Goal: Task Accomplishment & Management: Use online tool/utility

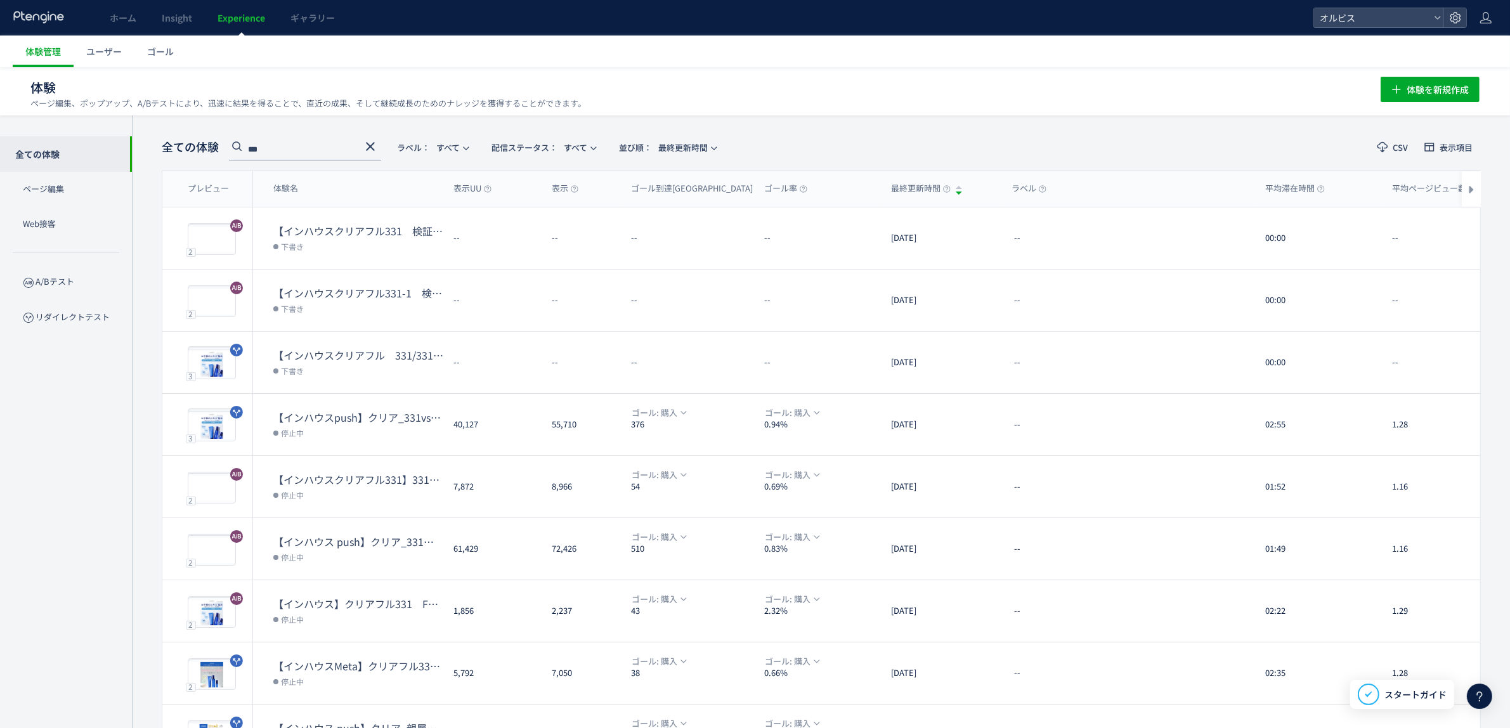
click at [368, 140] on icon at bounding box center [370, 146] width 15 height 15
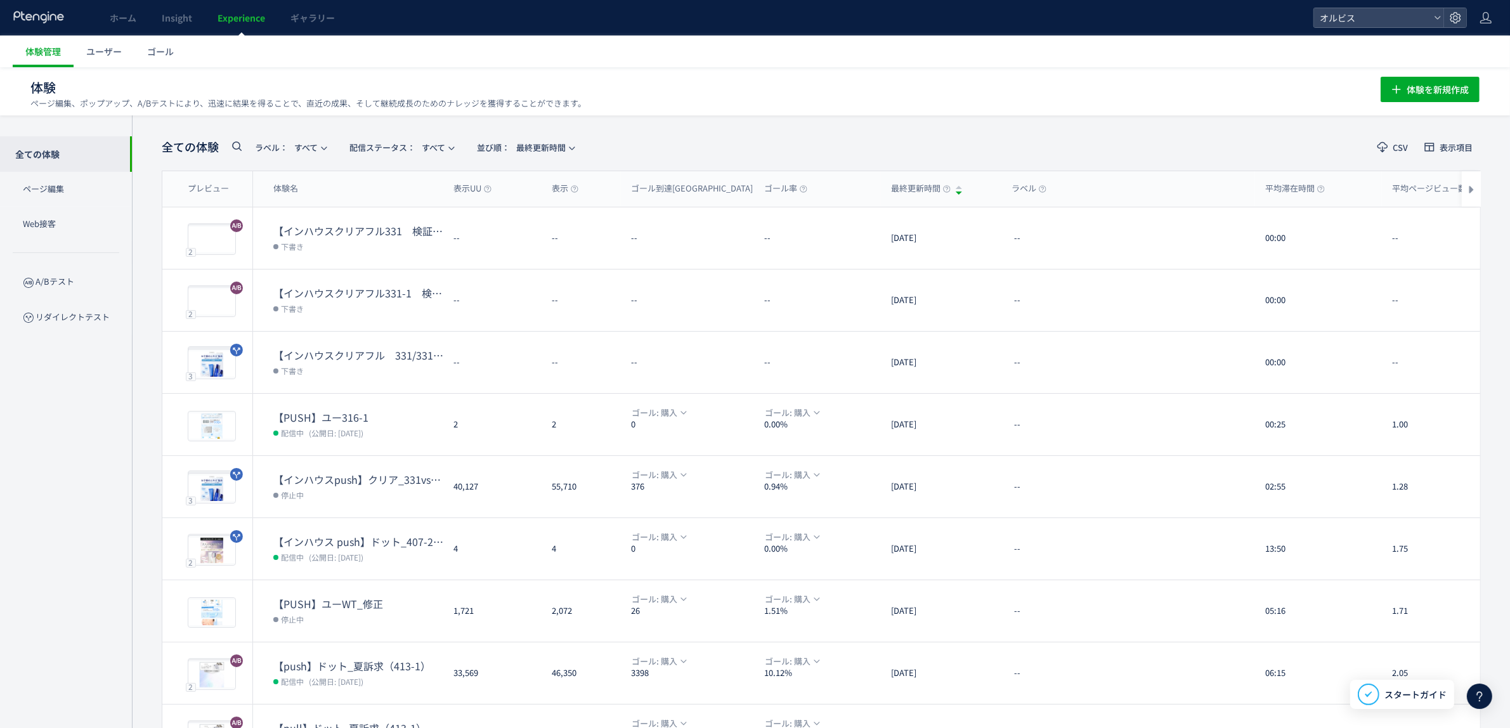
click at [235, 146] on icon at bounding box center [236, 145] width 15 height 15
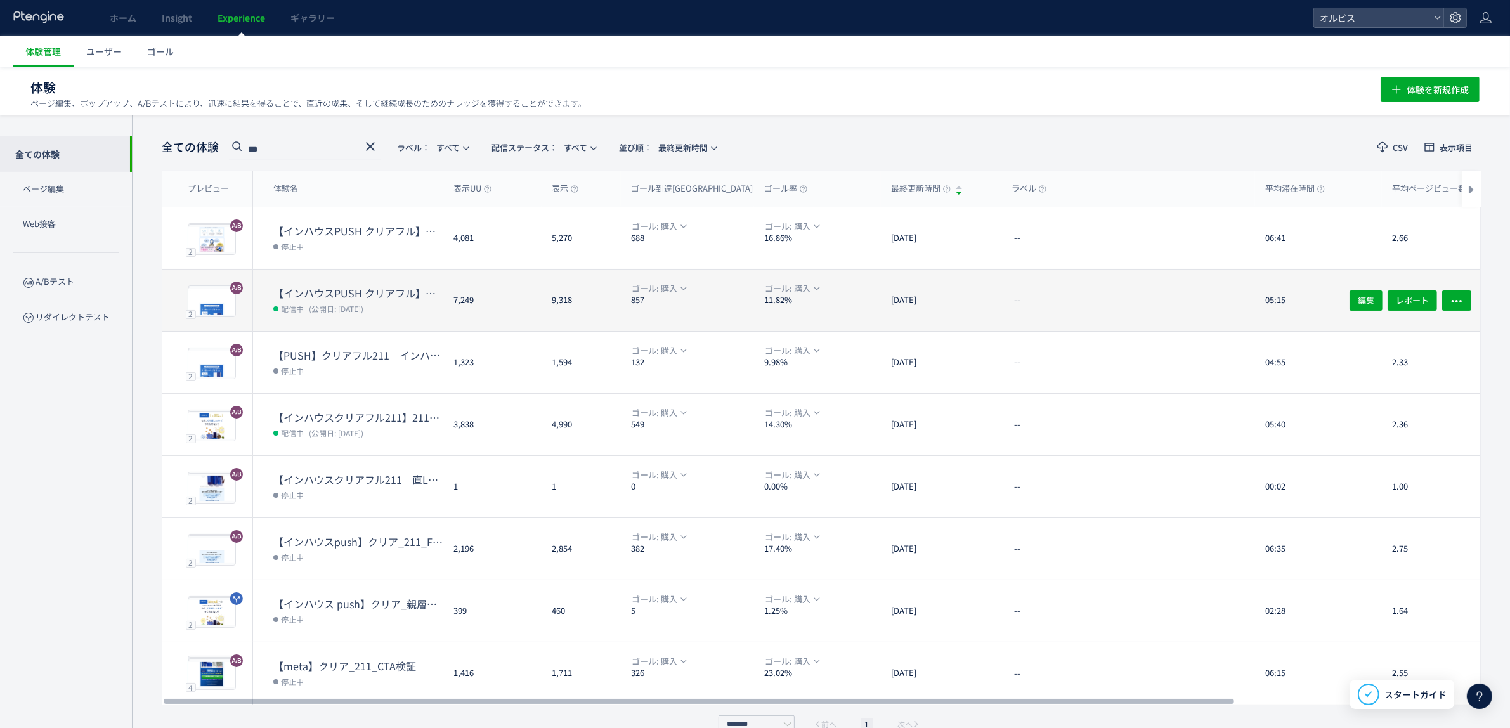
scroll to position [23, 0]
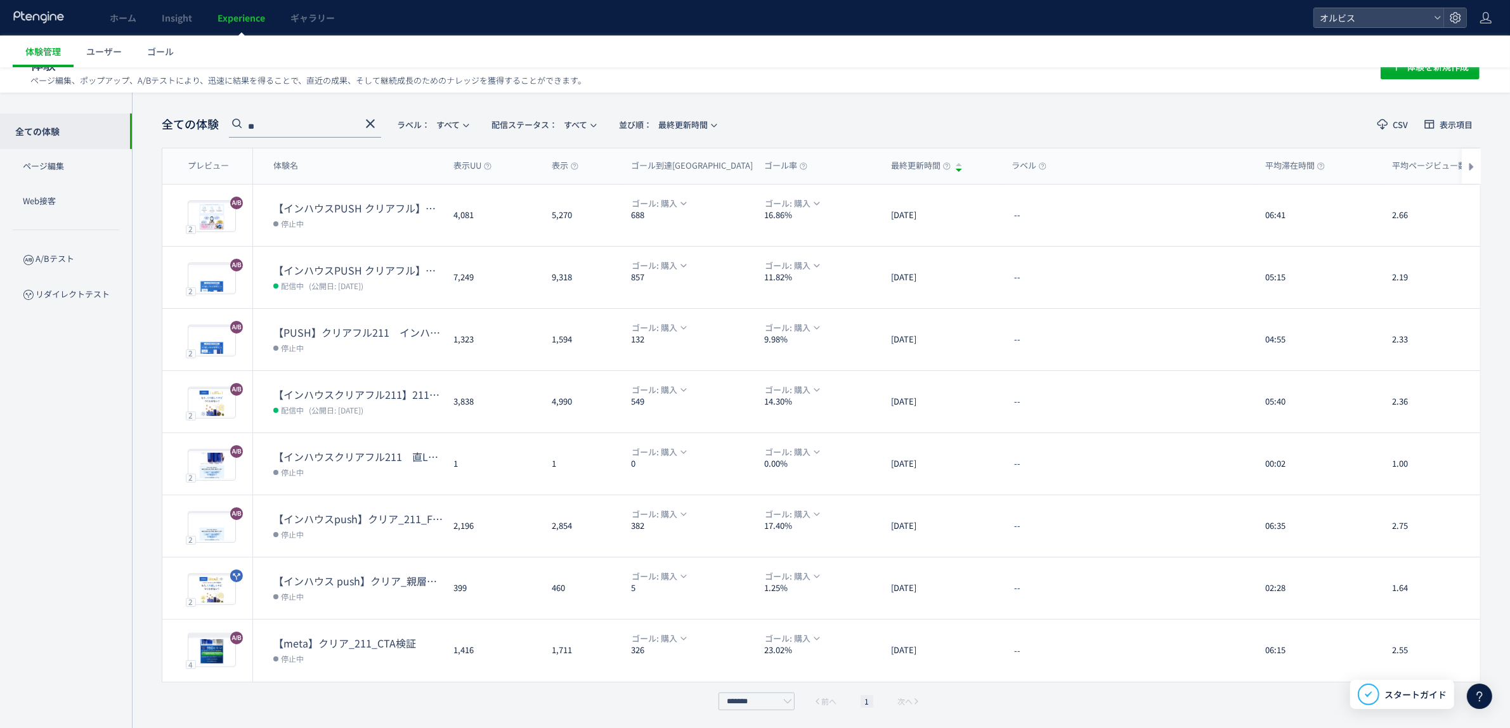
type input "*"
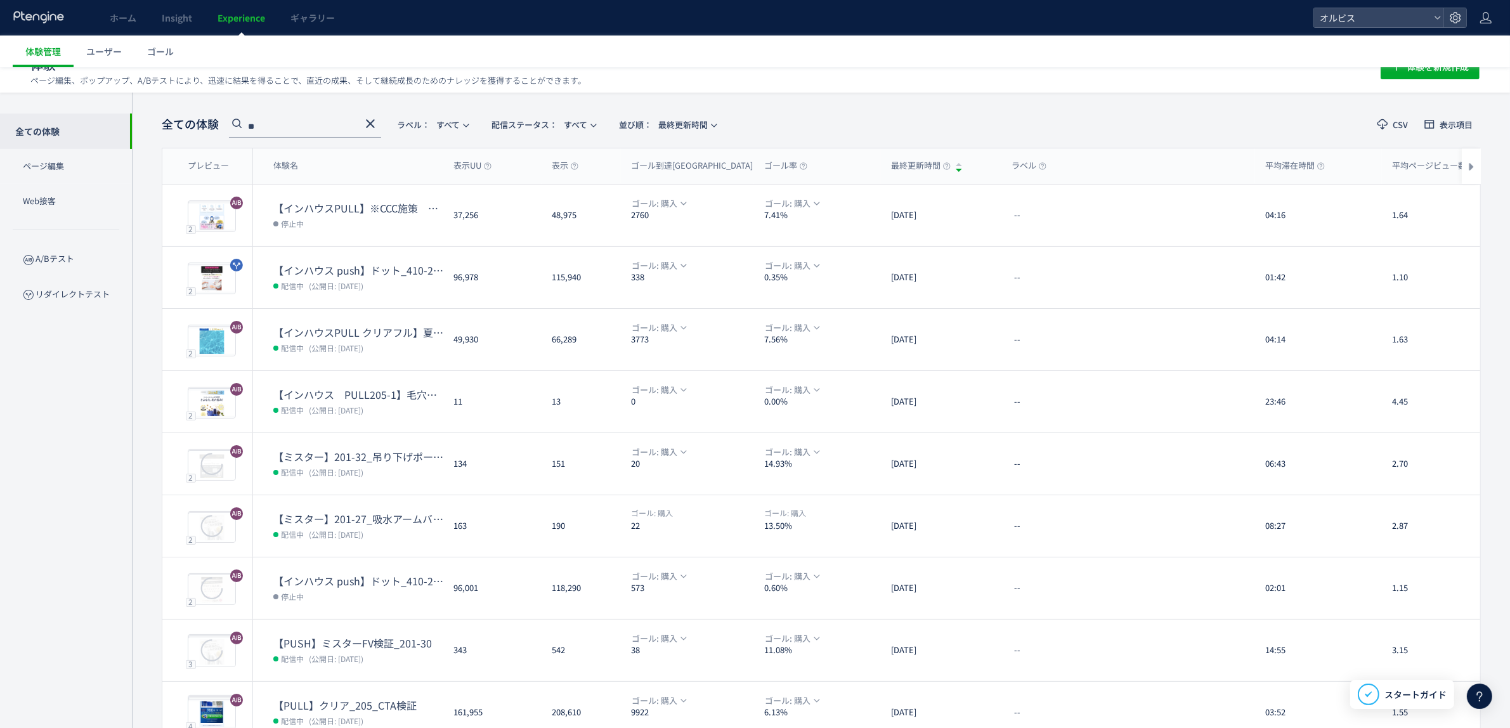
type input "*"
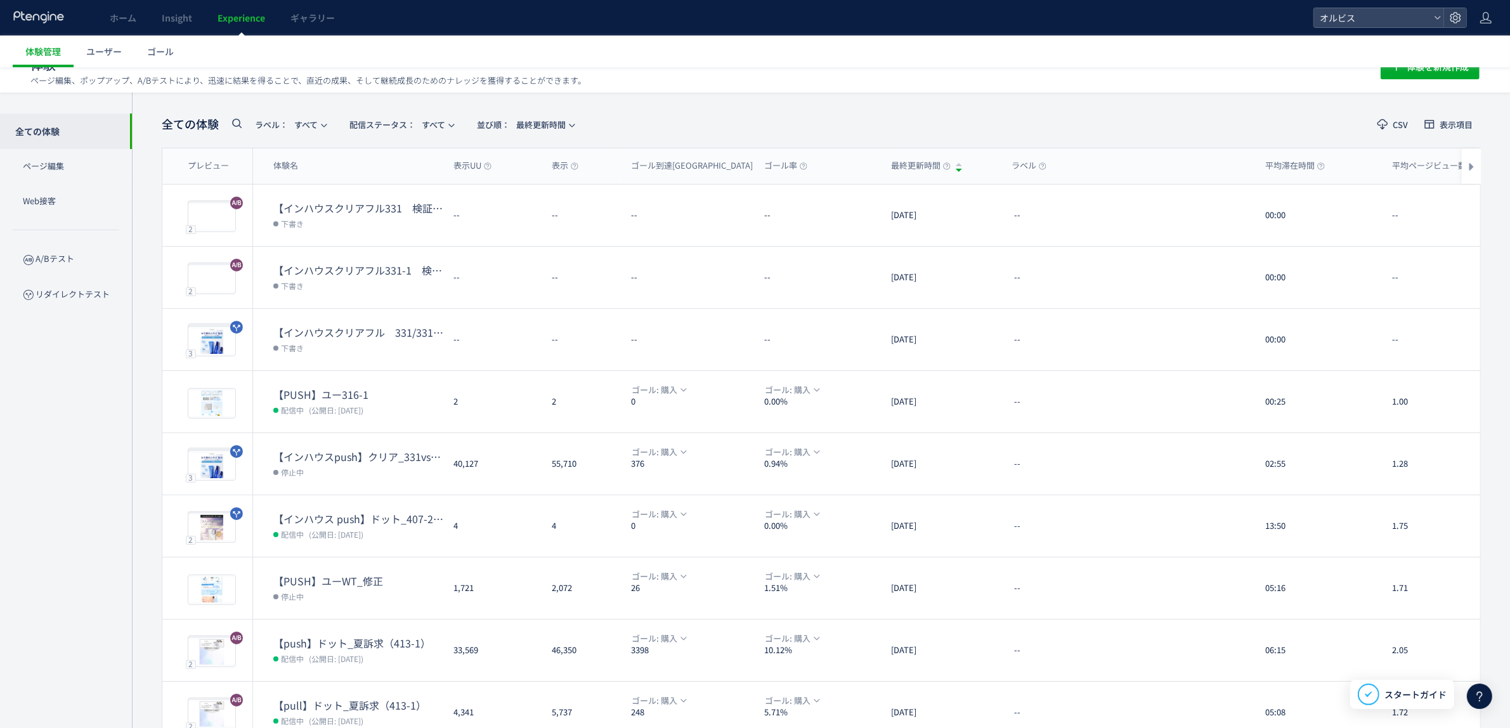
click at [238, 122] on icon at bounding box center [236, 122] width 15 height 15
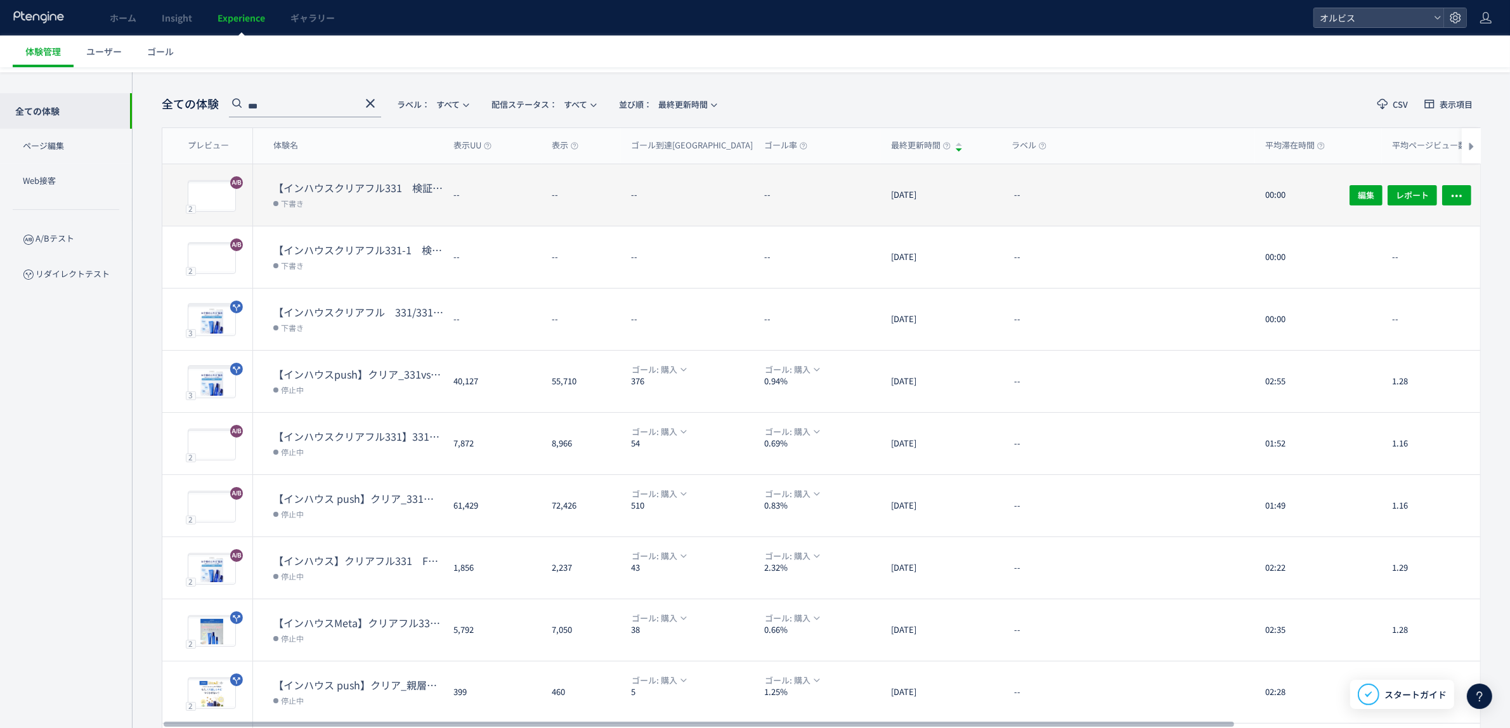
scroll to position [0, 0]
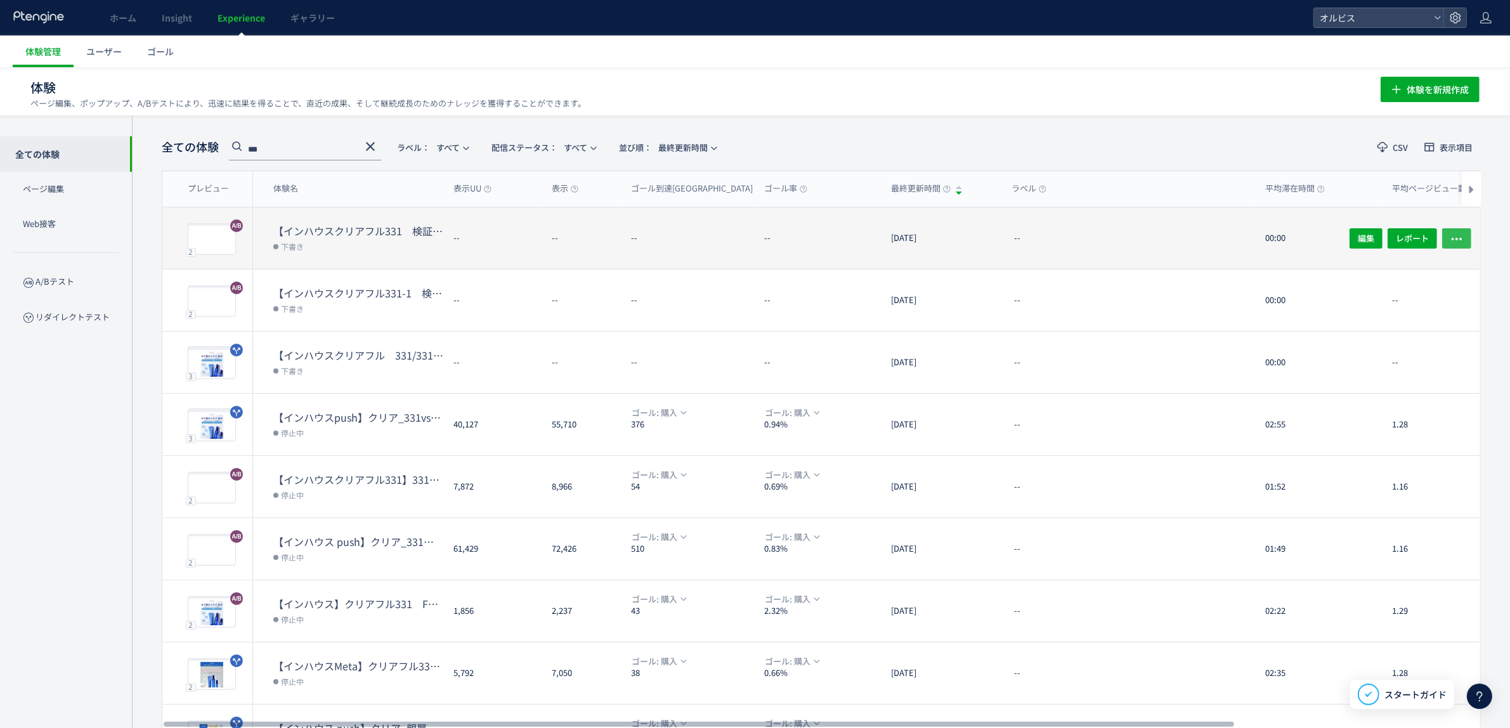
type input "***"
click at [1447, 233] on button "button" at bounding box center [1456, 238] width 29 height 20
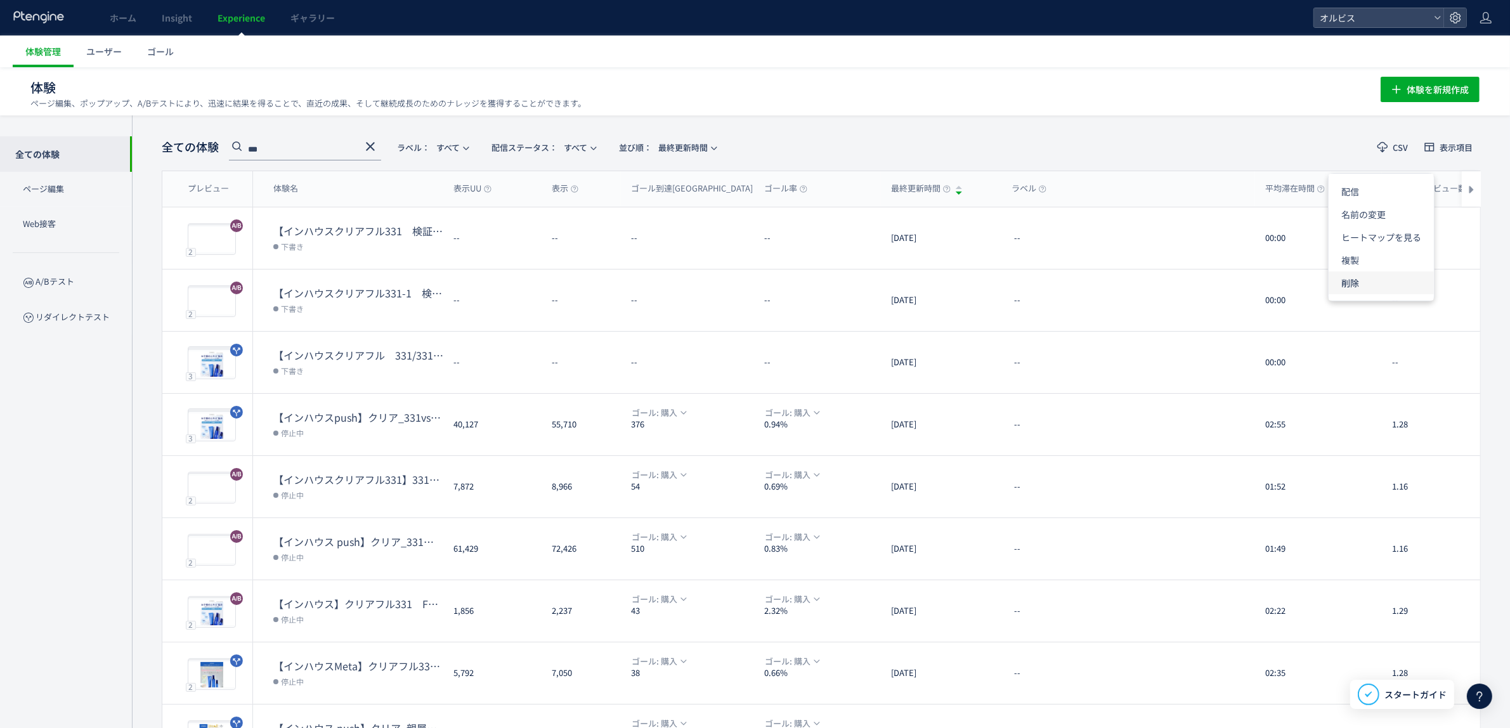
click at [1362, 277] on li "削除" at bounding box center [1381, 282] width 105 height 23
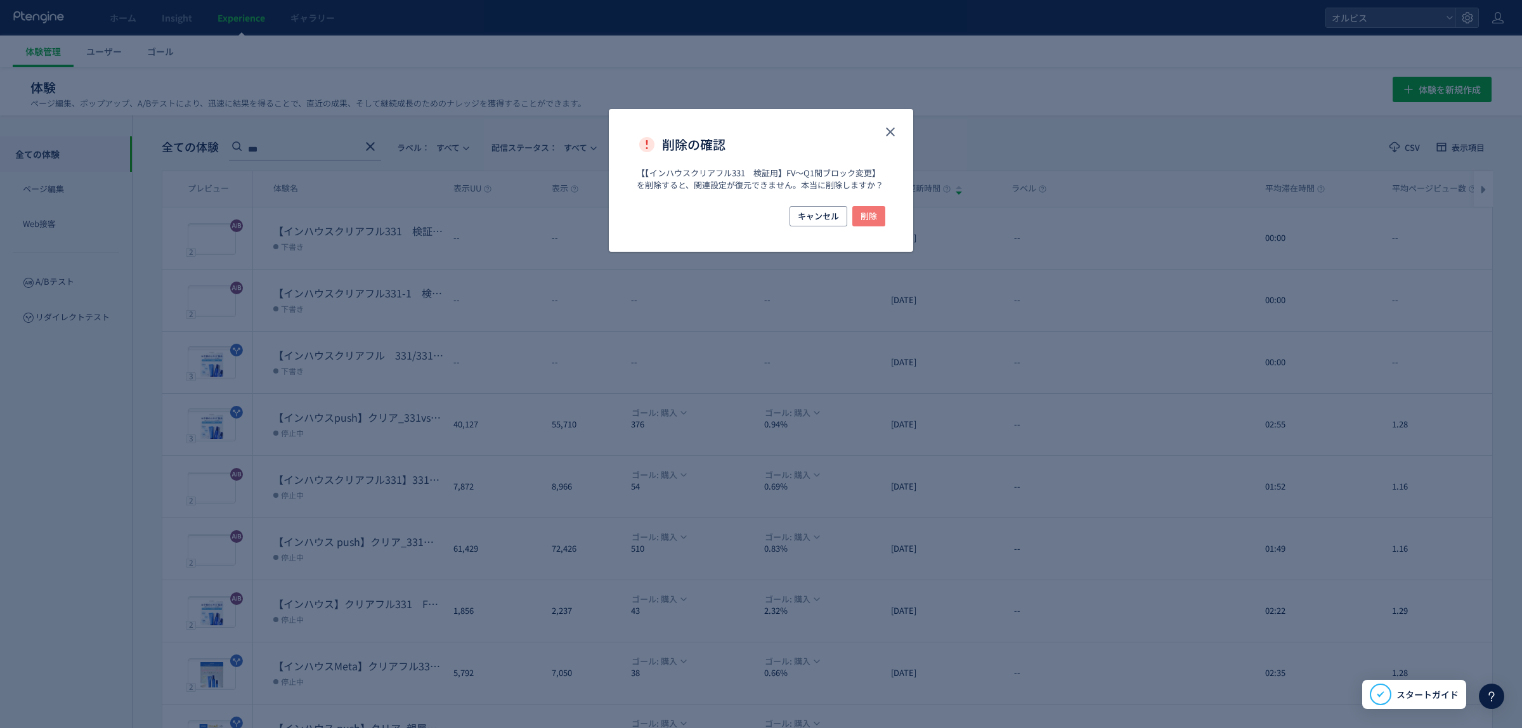
click at [880, 217] on button "削除" at bounding box center [868, 216] width 33 height 20
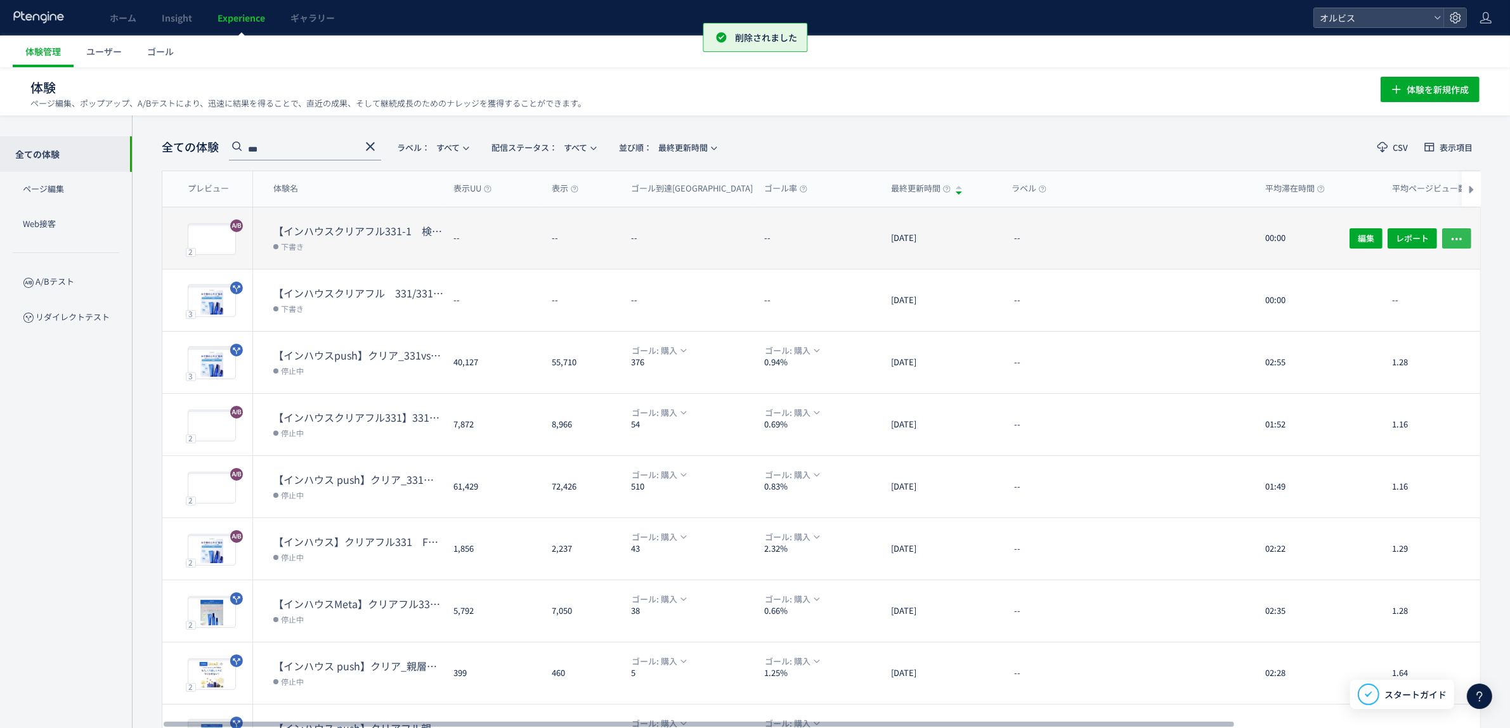
click at [1456, 235] on icon "button" at bounding box center [1456, 238] width 13 height 13
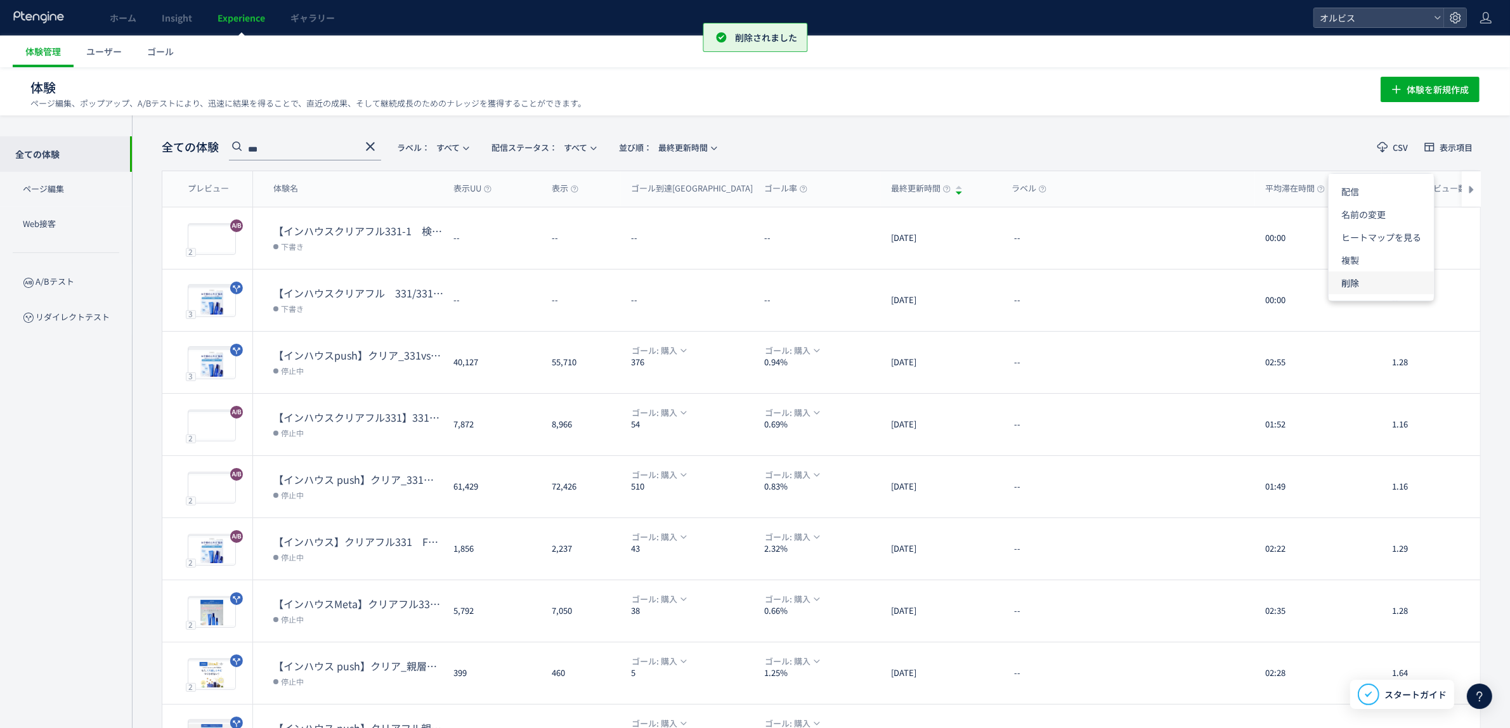
click at [1386, 279] on li "削除" at bounding box center [1381, 282] width 105 height 23
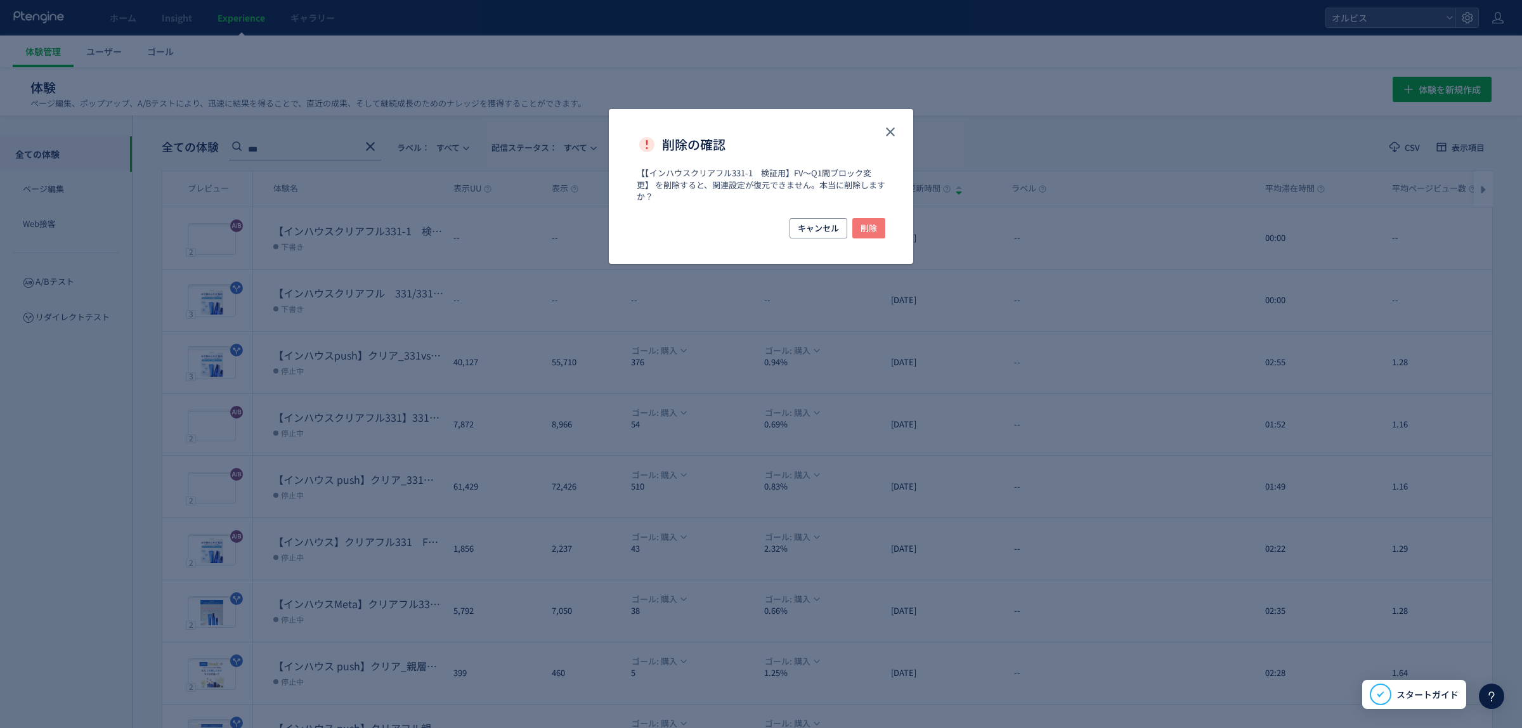
click at [869, 230] on span "削除" at bounding box center [869, 228] width 16 height 20
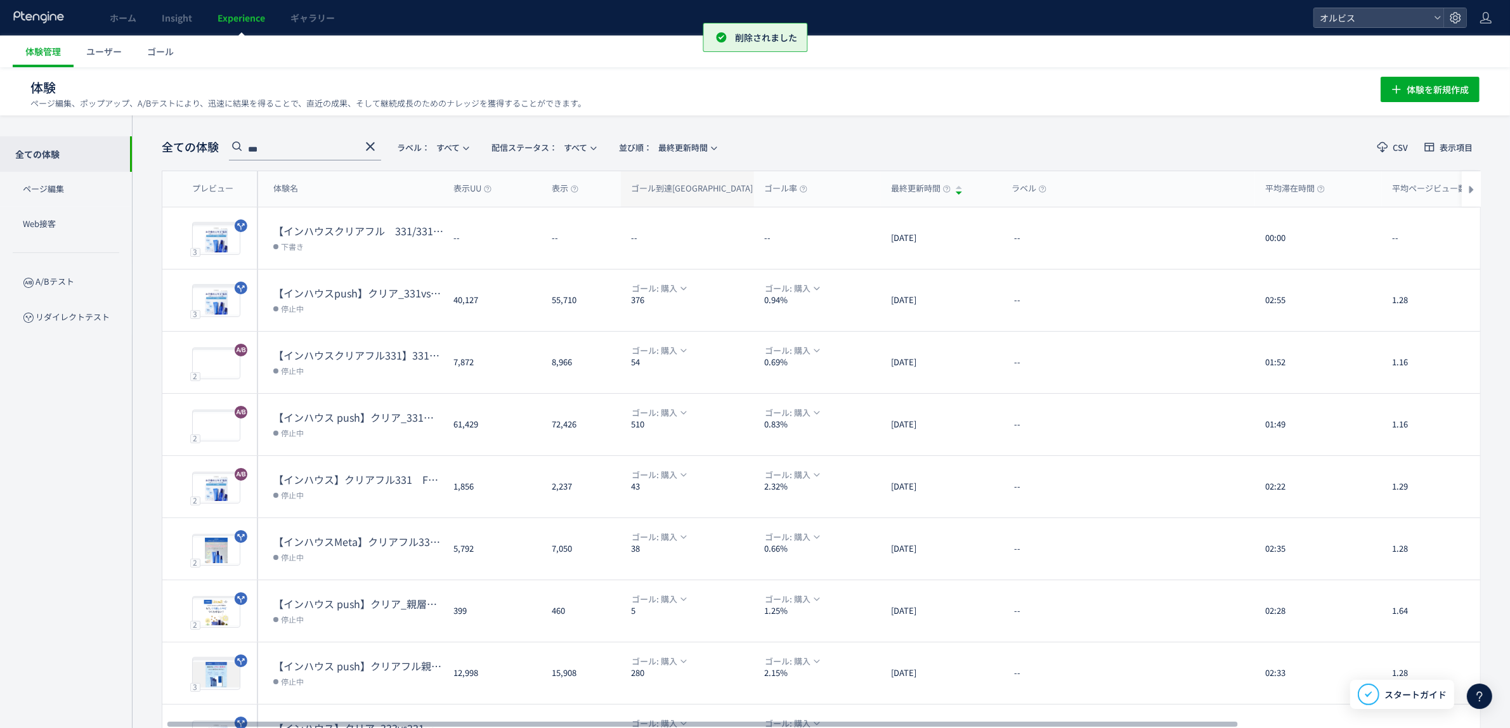
scroll to position [0, 4]
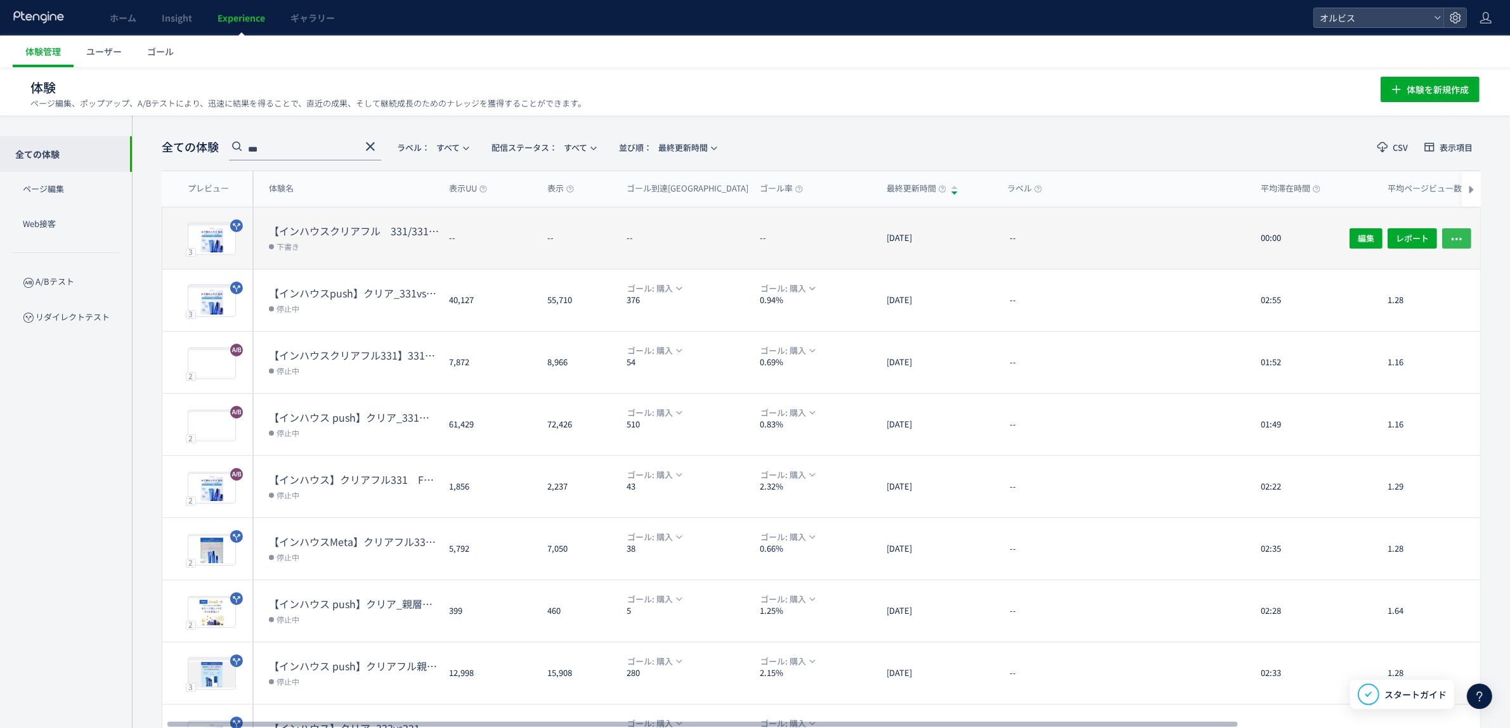
click at [1448, 232] on button "button" at bounding box center [1456, 238] width 29 height 20
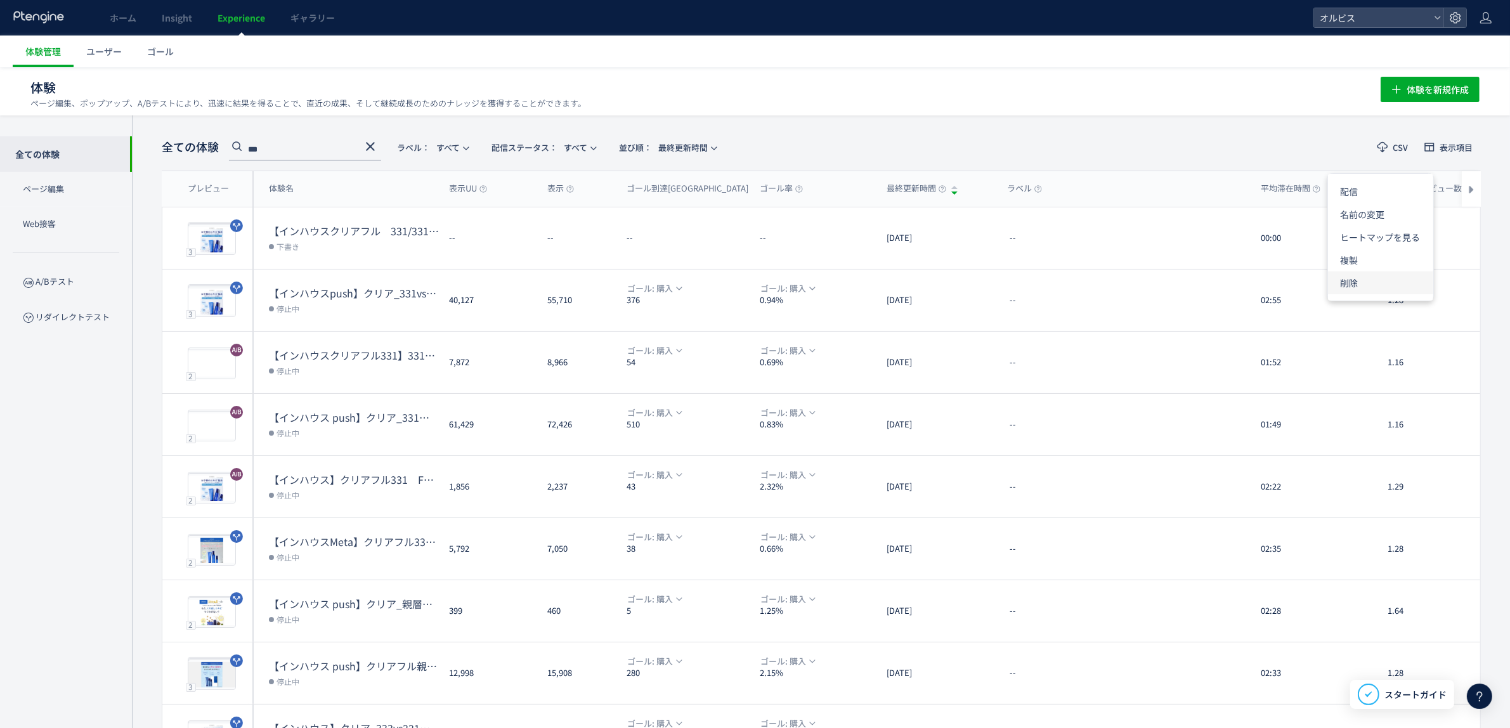
click at [1334, 282] on li "削除" at bounding box center [1380, 282] width 105 height 23
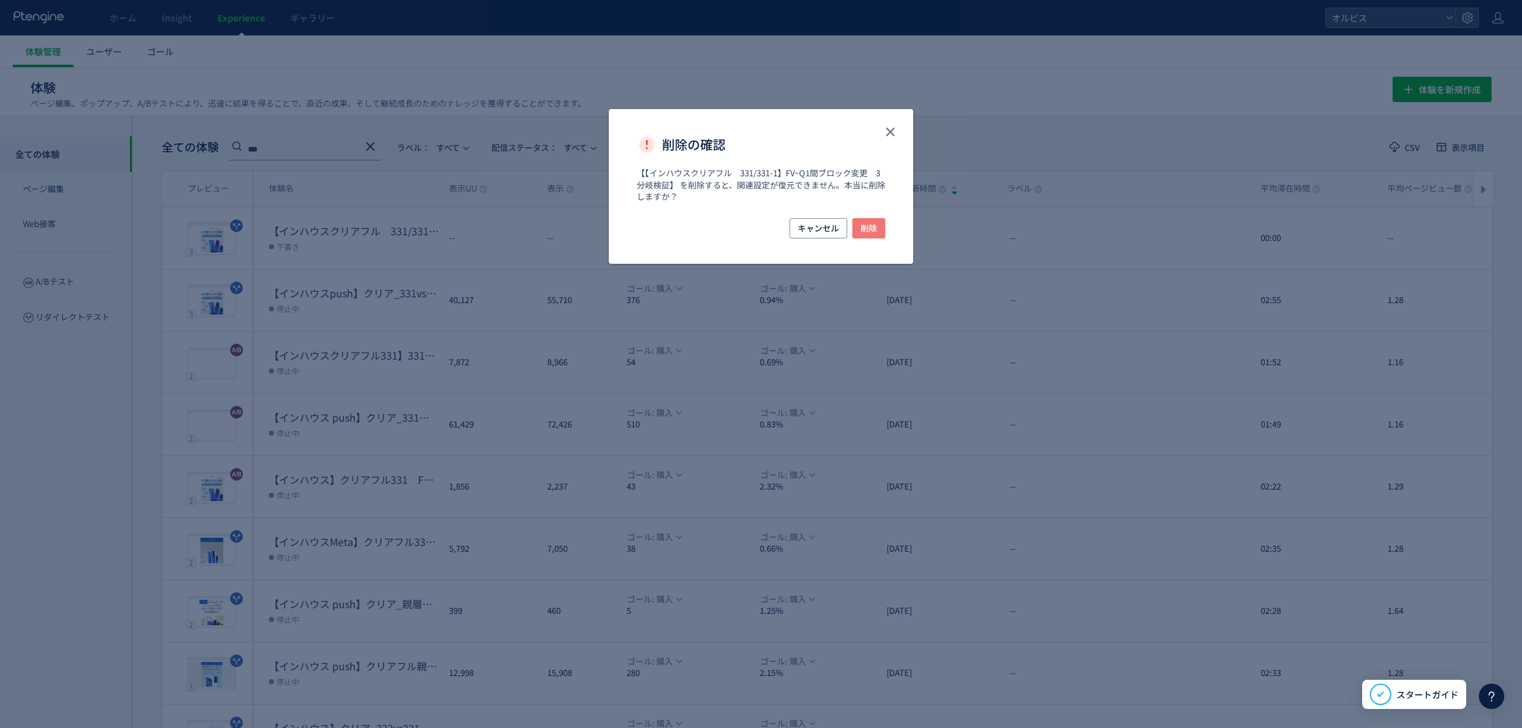
click at [861, 229] on span "削除" at bounding box center [869, 228] width 16 height 20
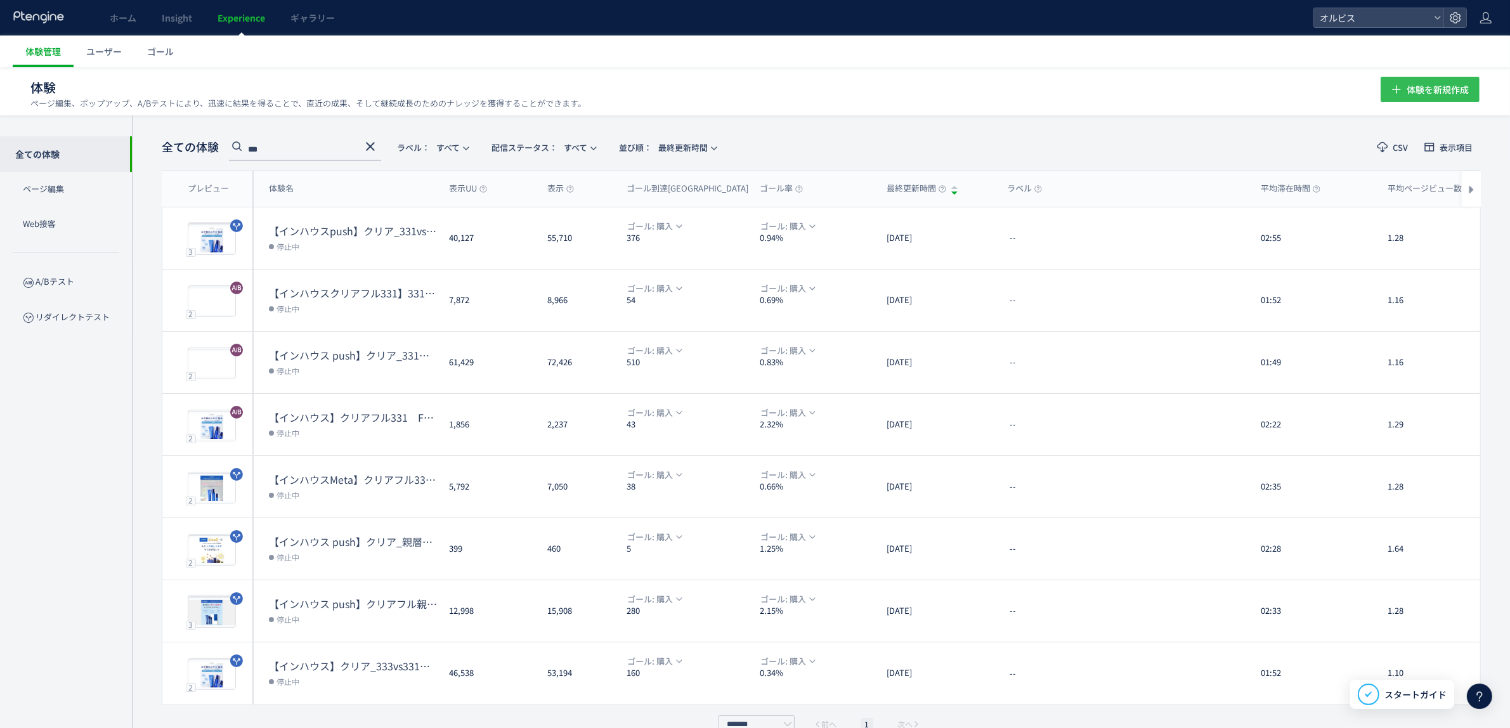
click at [1438, 77] on span "体験を新規作成" at bounding box center [1438, 89] width 62 height 25
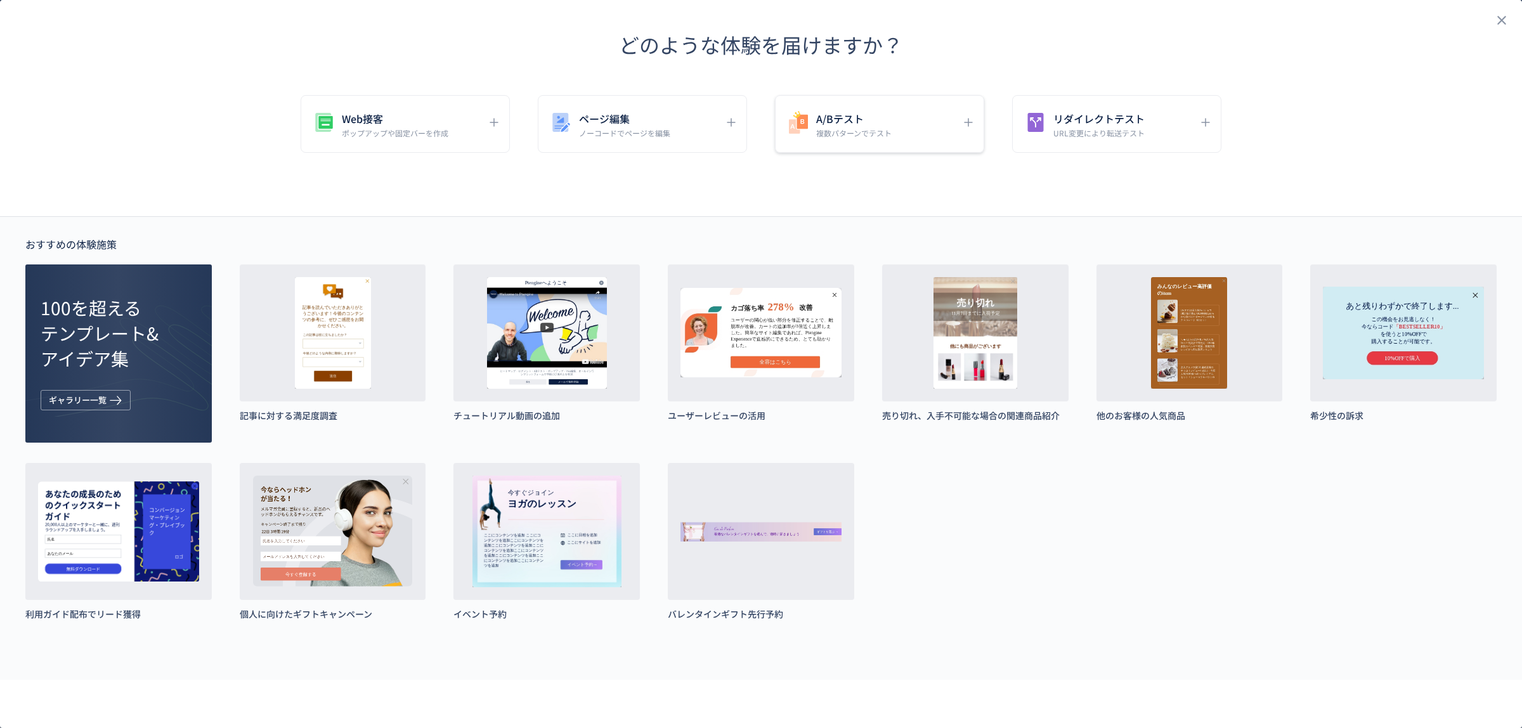
click at [911, 112] on div "A/Bテスト 複数パターンでテスト" at bounding box center [870, 124] width 169 height 29
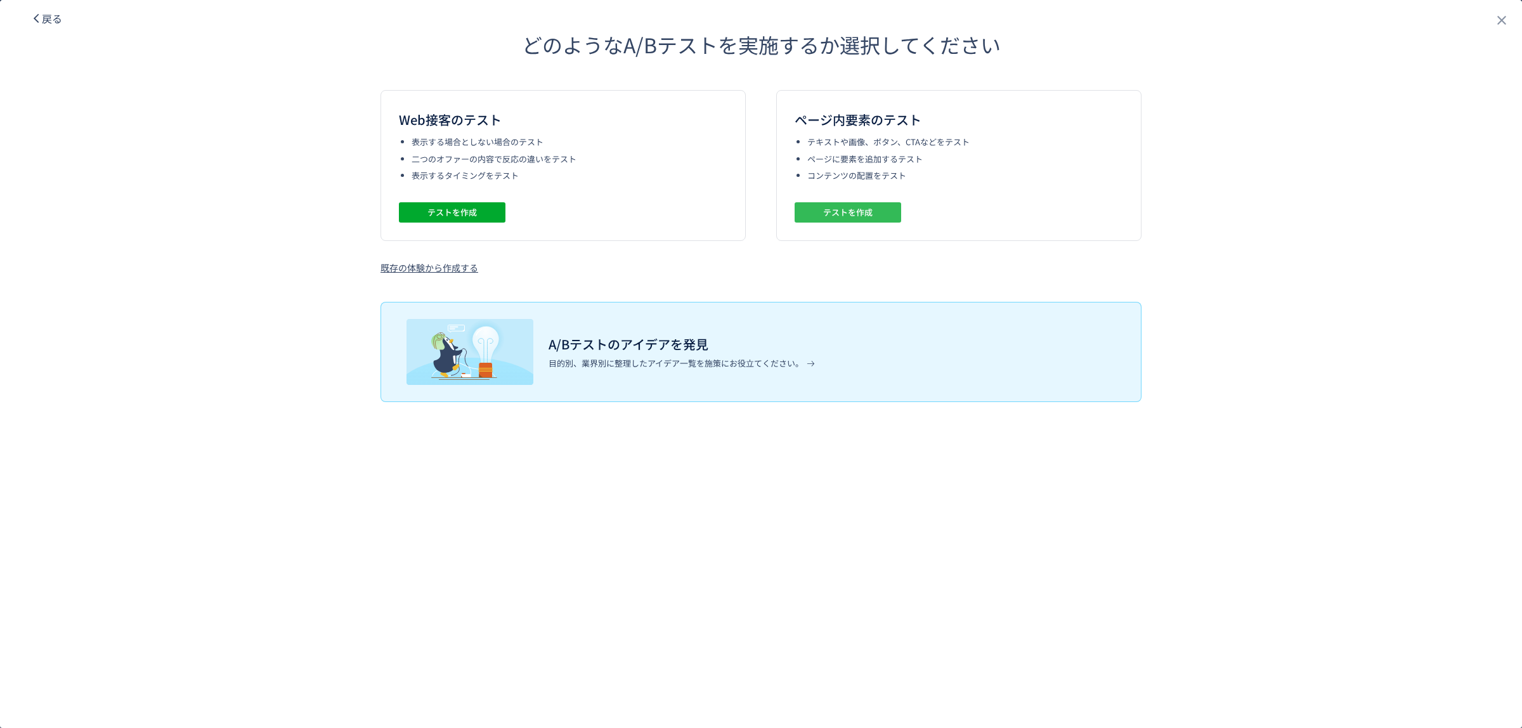
click at [823, 211] on span "テストを作成" at bounding box center [847, 212] width 49 height 20
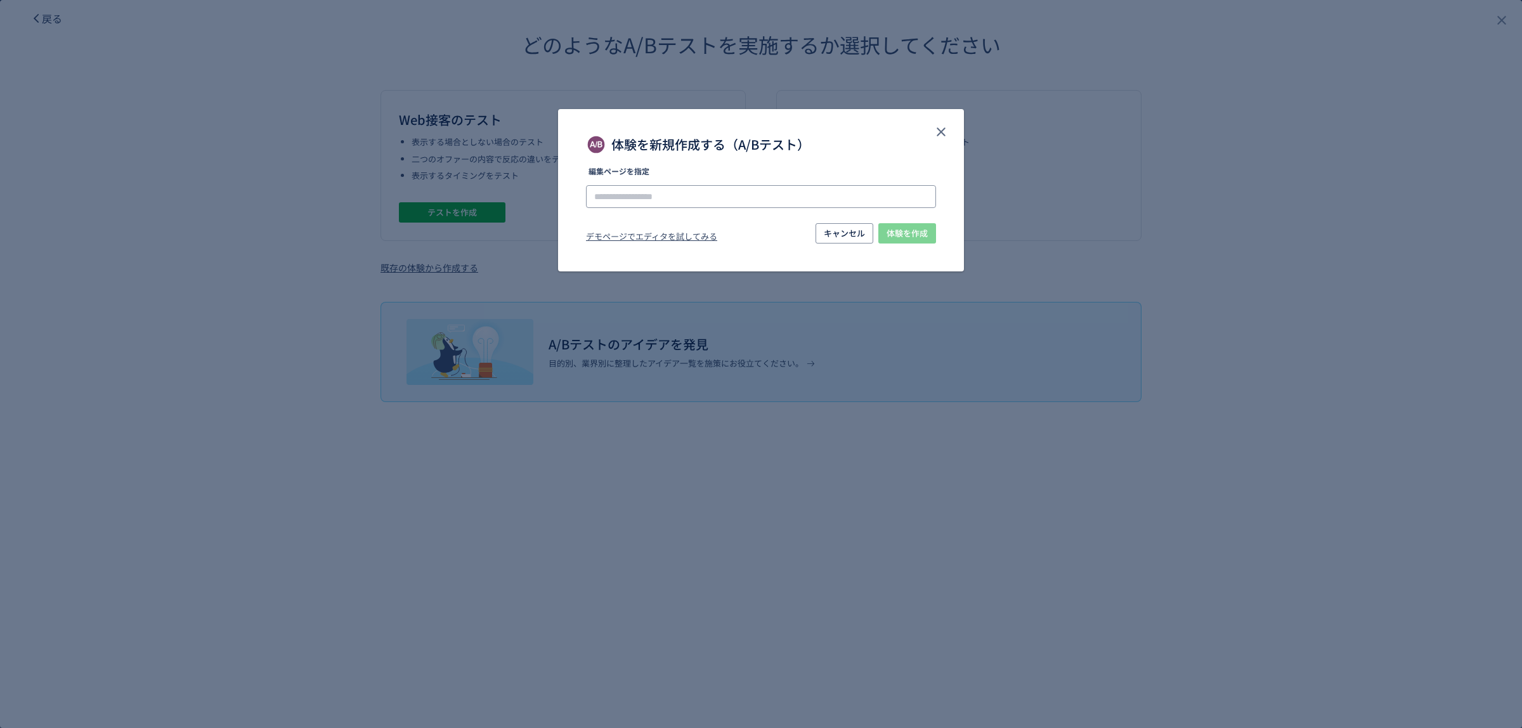
click at [636, 191] on input "体験を新規作成する（A/Bテスト）" at bounding box center [761, 196] width 350 height 23
click at [755, 235] on li "[URL][DOMAIN_NAME]" at bounding box center [762, 232] width 340 height 22
type input "**********"
click at [887, 228] on span "体験を作成" at bounding box center [907, 233] width 41 height 20
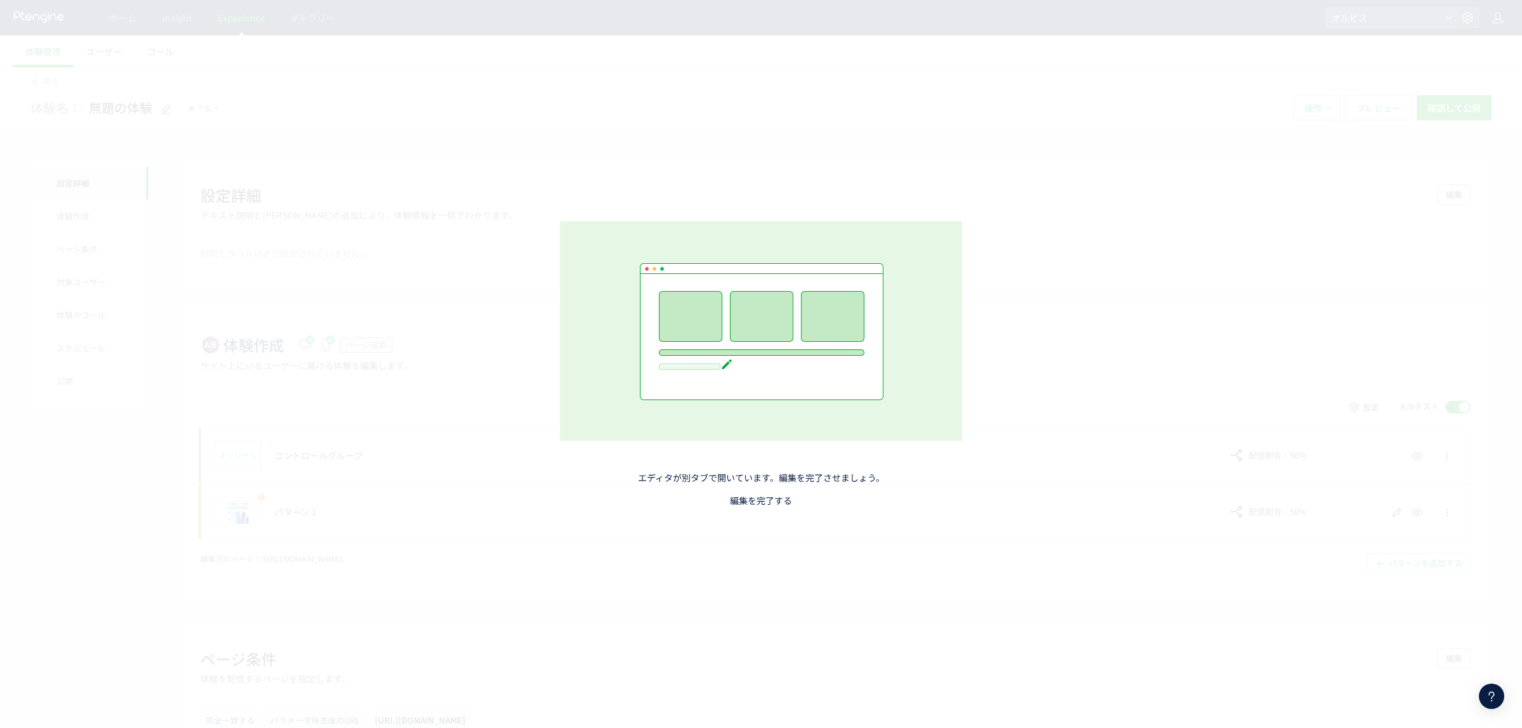
click at [761, 497] on link "編集を完了する" at bounding box center [761, 500] width 62 height 13
click at [768, 500] on link "編集を完了する" at bounding box center [761, 500] width 62 height 13
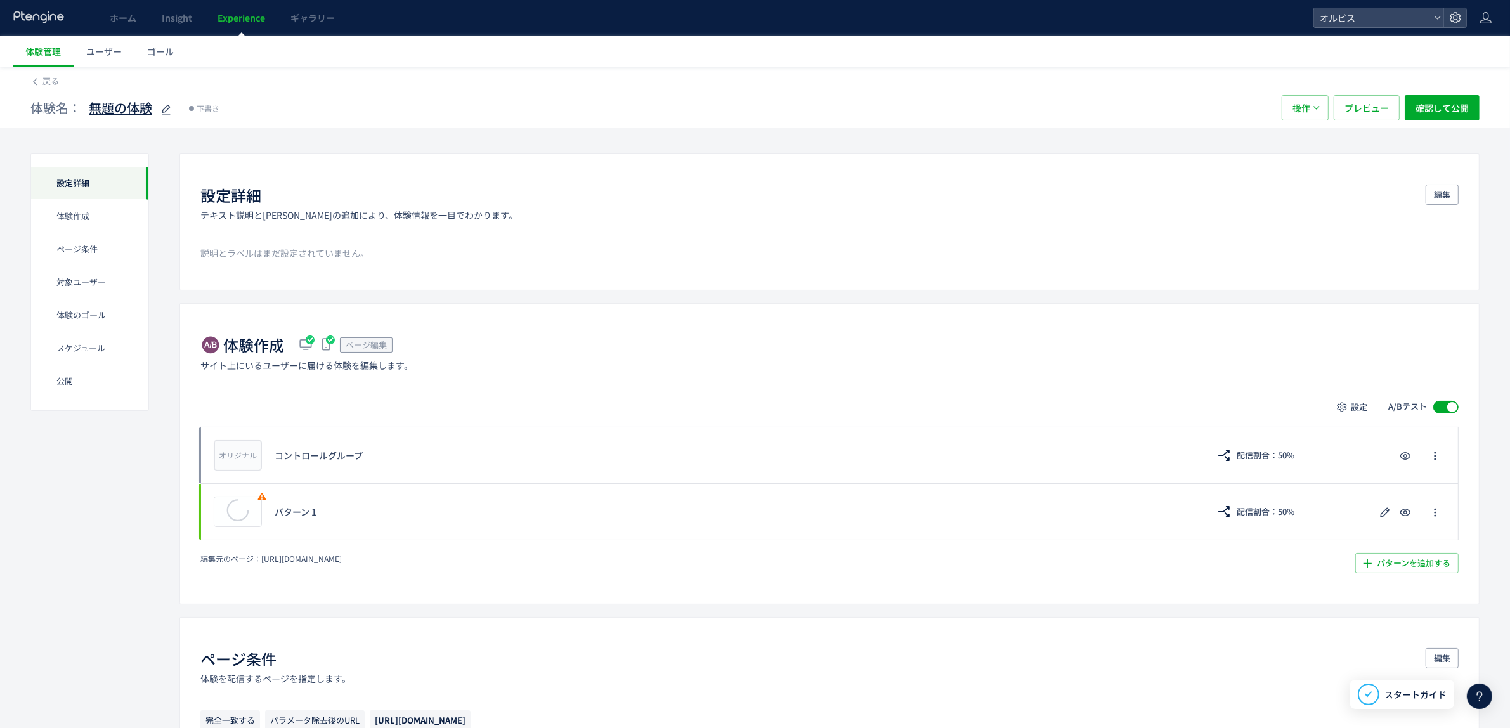
click at [162, 108] on icon at bounding box center [166, 109] width 15 height 15
type input "**********"
drag, startPoint x: 422, startPoint y: 560, endPoint x: 261, endPoint y: 563, distance: 161.1
click at [261, 563] on div "編集元のページ： [URL][DOMAIN_NAME]" at bounding box center [577, 558] width 755 height 11
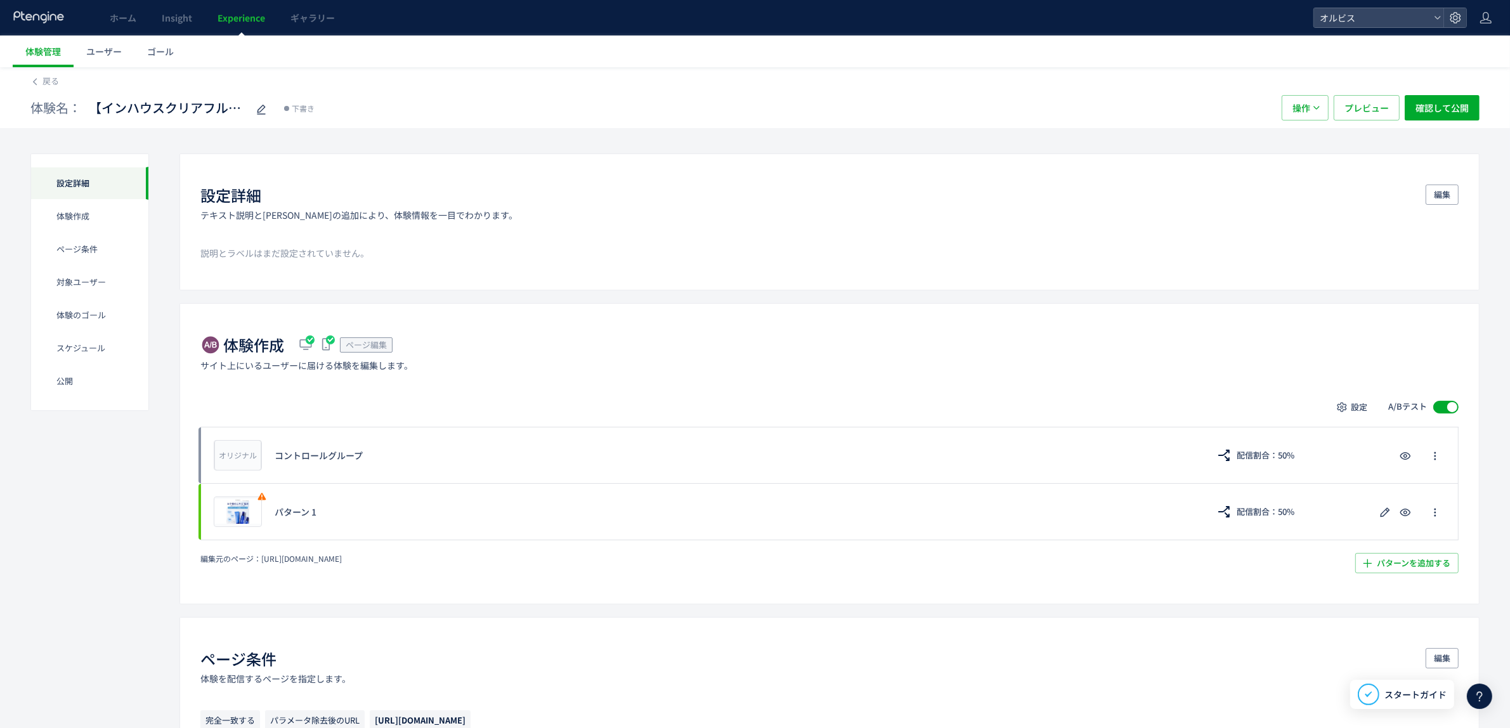
copy span "[URL][DOMAIN_NAME]"
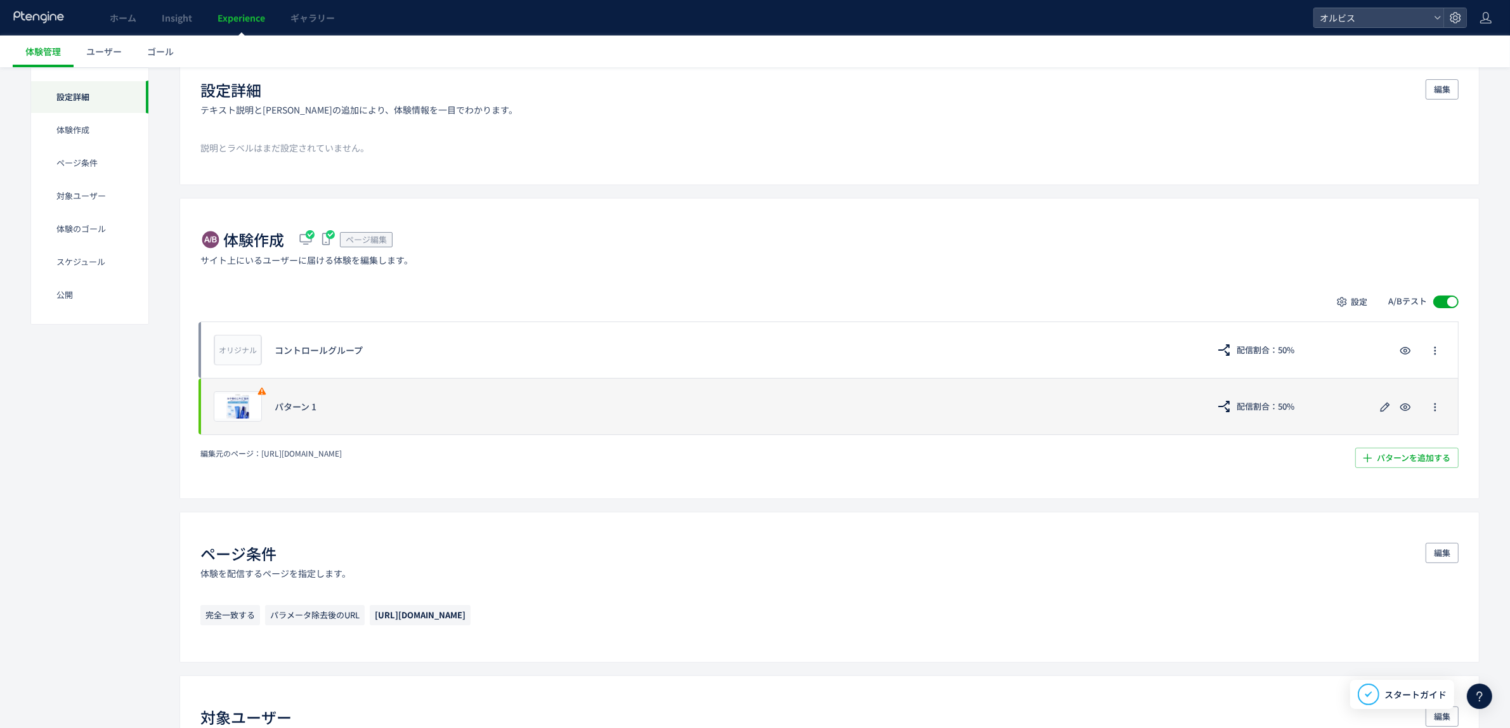
scroll to position [106, 0]
click at [1384, 408] on icon "button" at bounding box center [1384, 406] width 15 height 15
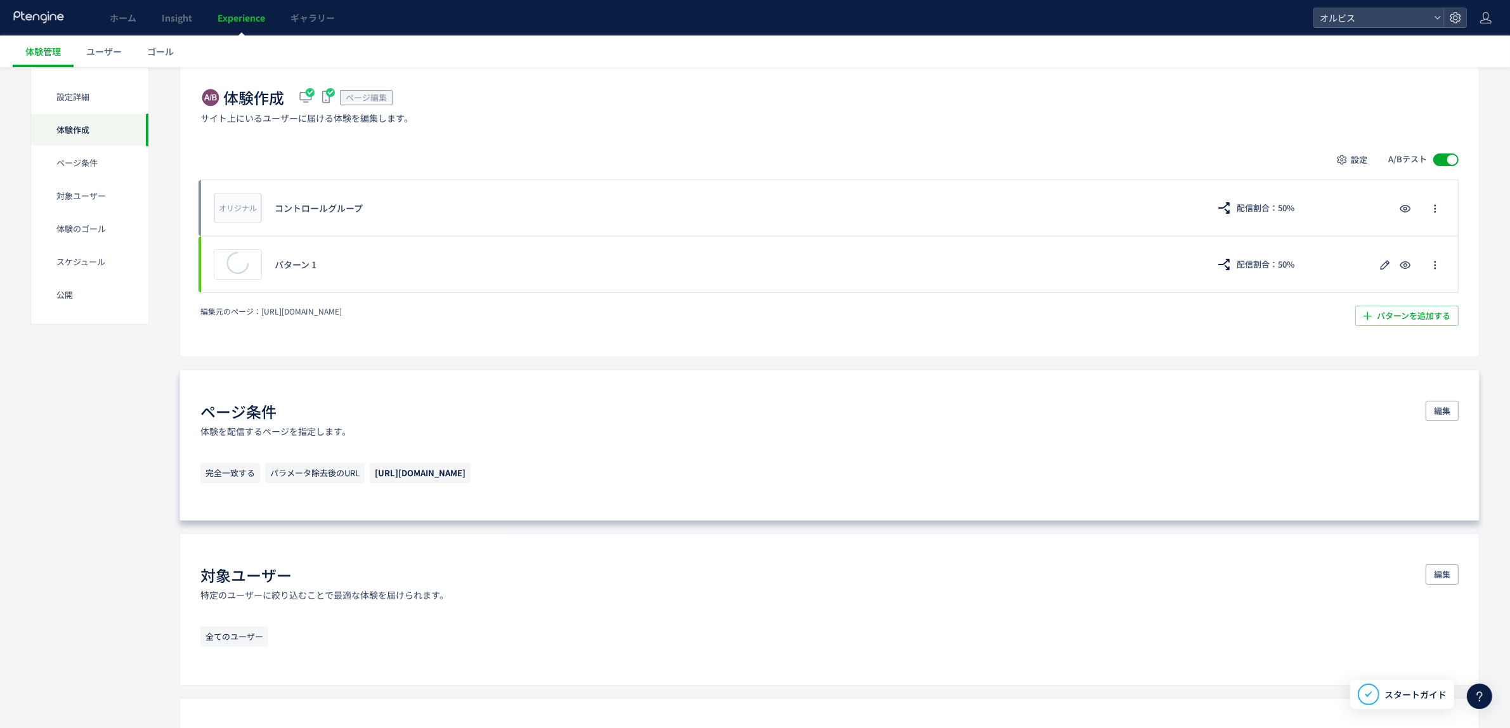
scroll to position [252, 0]
click at [1440, 406] on span "編集" at bounding box center [1442, 406] width 16 height 20
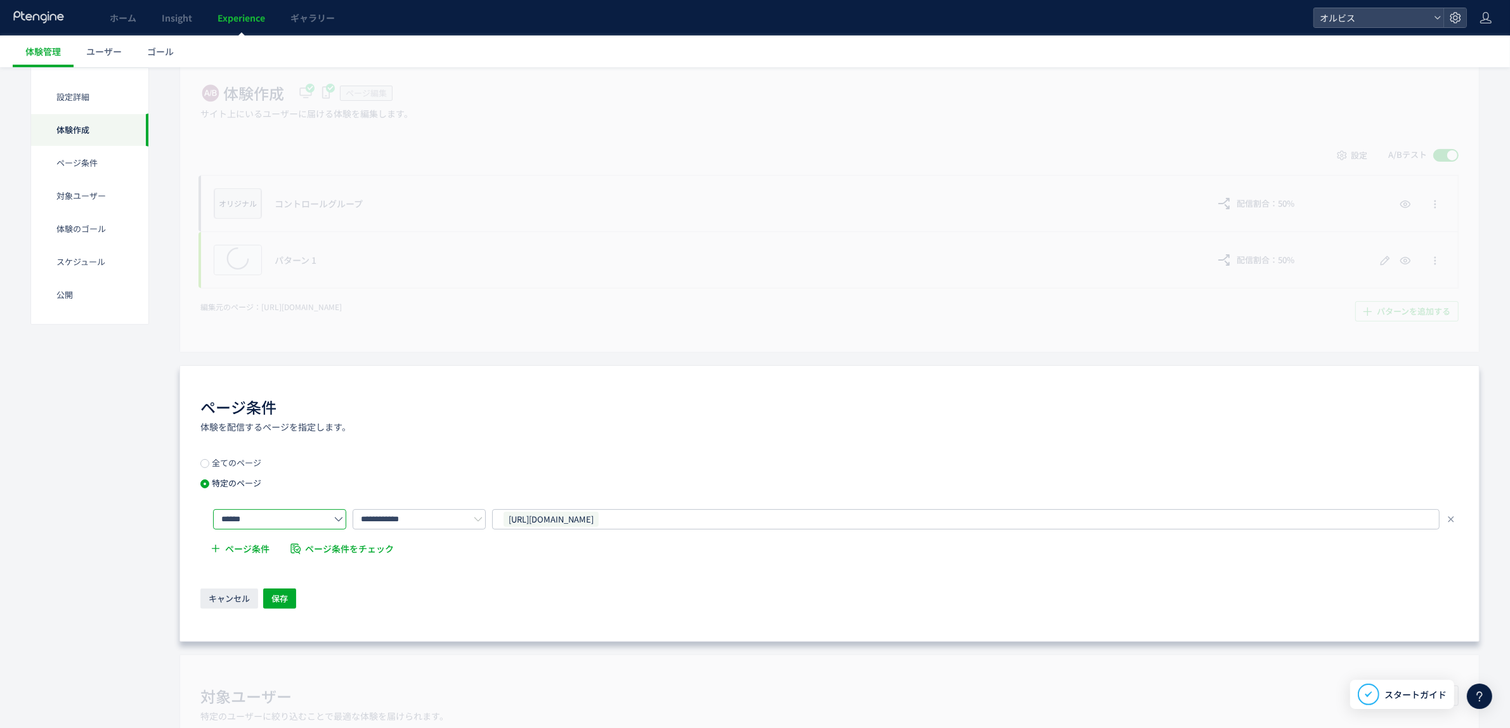
click at [292, 516] on input "******" at bounding box center [279, 519] width 133 height 20
click at [281, 608] on li "含む" at bounding box center [284, 619] width 140 height 22
type input "**"
click at [268, 597] on button "保存" at bounding box center [279, 598] width 33 height 20
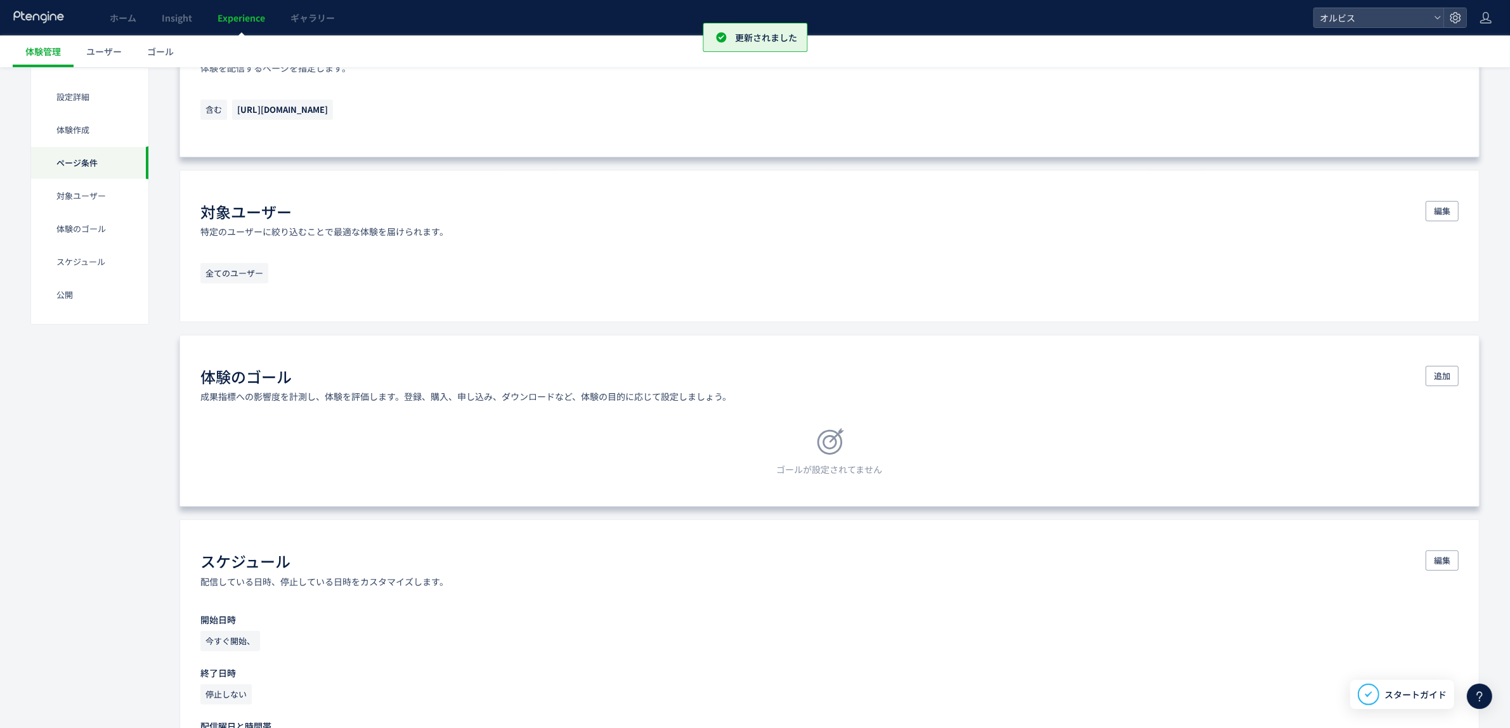
scroll to position [615, 0]
click at [1441, 371] on span "追加" at bounding box center [1442, 371] width 16 height 20
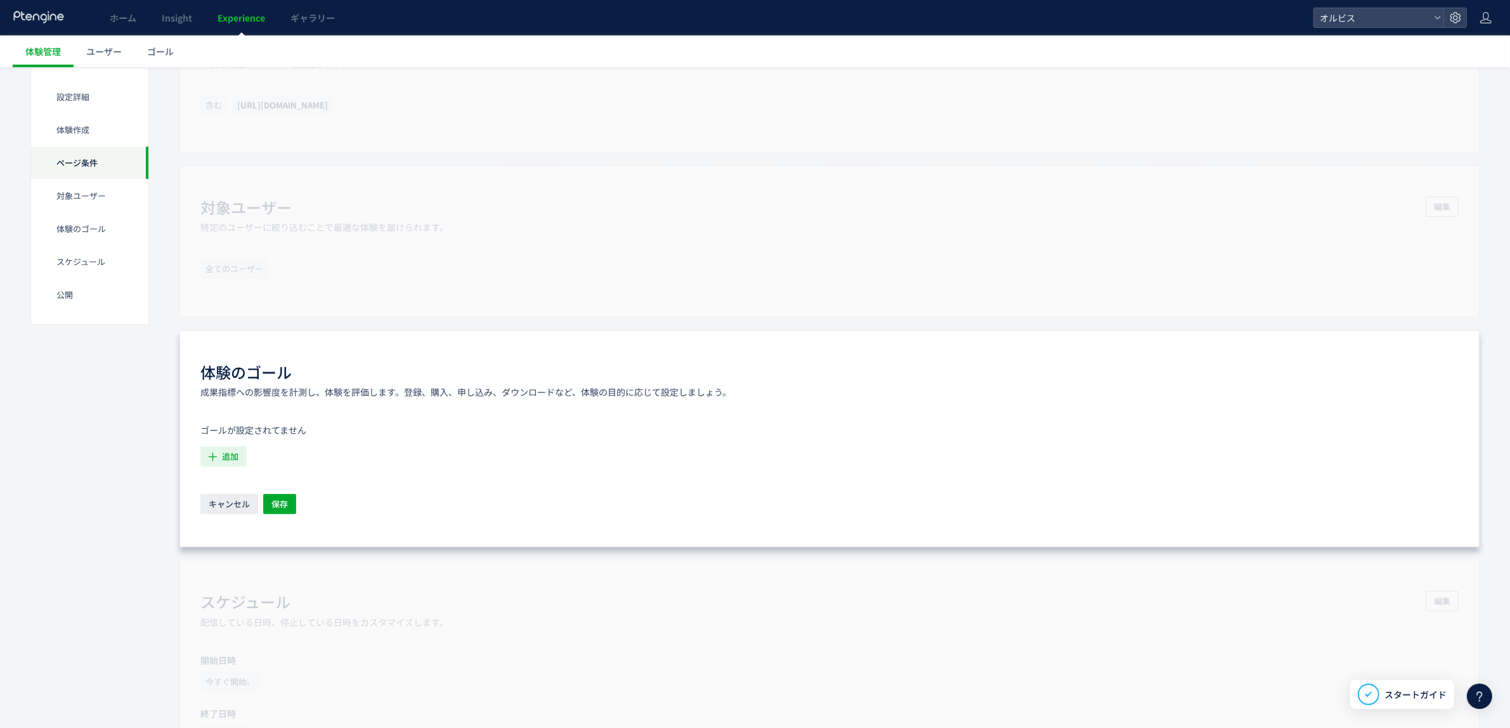
click at [225, 458] on span "追加" at bounding box center [230, 456] width 16 height 20
click at [265, 526] on icon "購入ボタンクリック" at bounding box center [251, 527] width 80 height 13
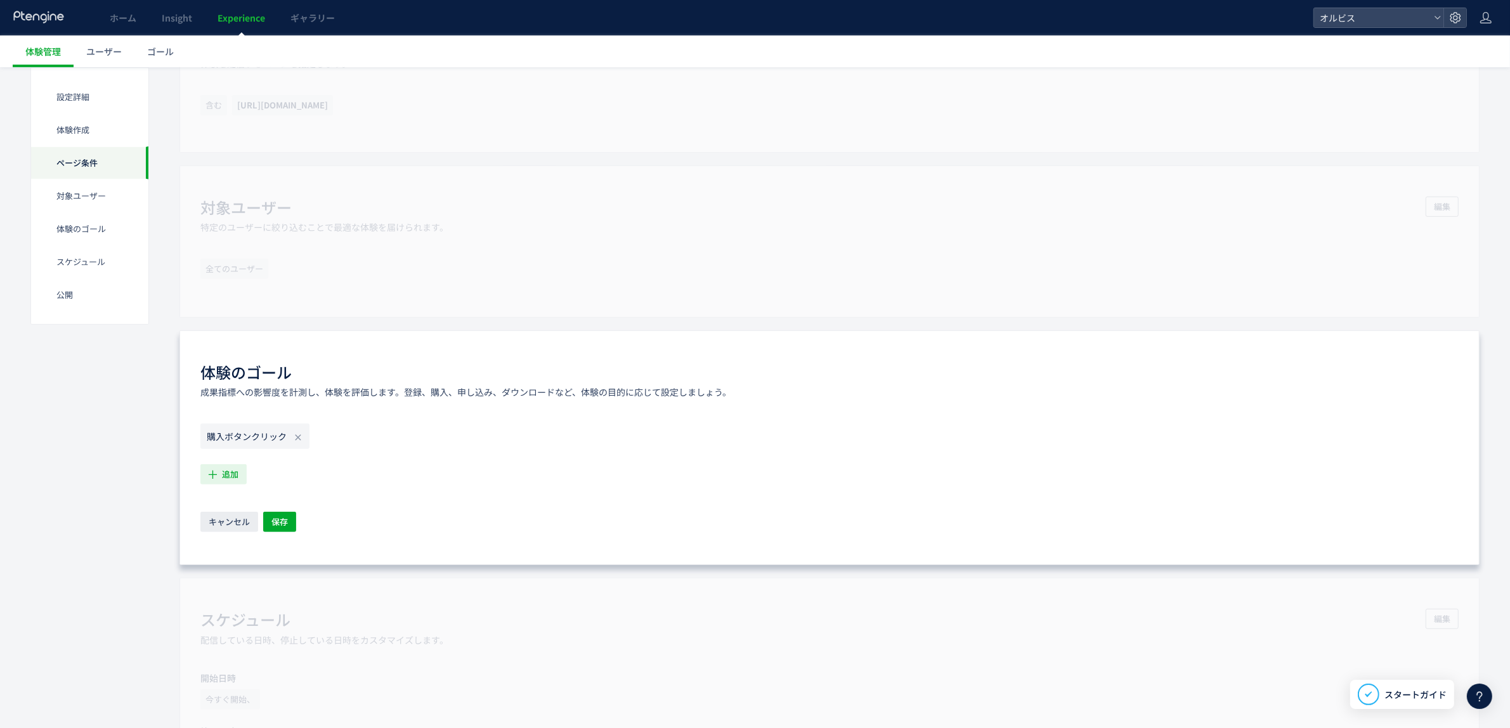
click at [228, 469] on span "追加" at bounding box center [230, 474] width 16 height 20
click at [249, 603] on li "購入 購入 条件： 元のページページorder/thanksに 含むページに訪問した場合" at bounding box center [321, 605] width 230 height 20
click at [285, 502] on div "購入ボタンクリック 購入 追加 キャンセル 保存" at bounding box center [829, 479] width 1258 height 110
click at [284, 507] on div "購入ボタンクリック 購入 追加 キャンセル 保存" at bounding box center [829, 479] width 1258 height 110
click at [283, 521] on span "保存" at bounding box center [279, 522] width 16 height 20
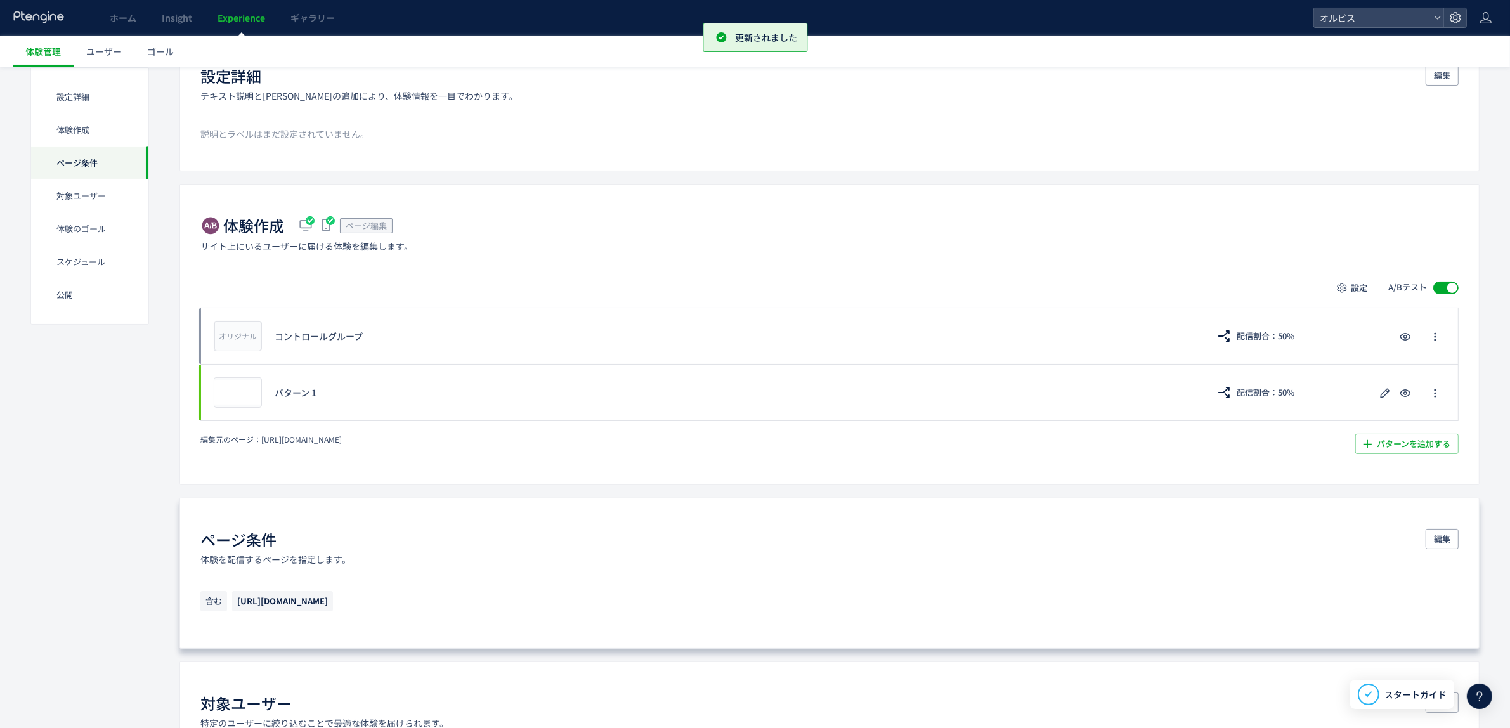
scroll to position [0, 0]
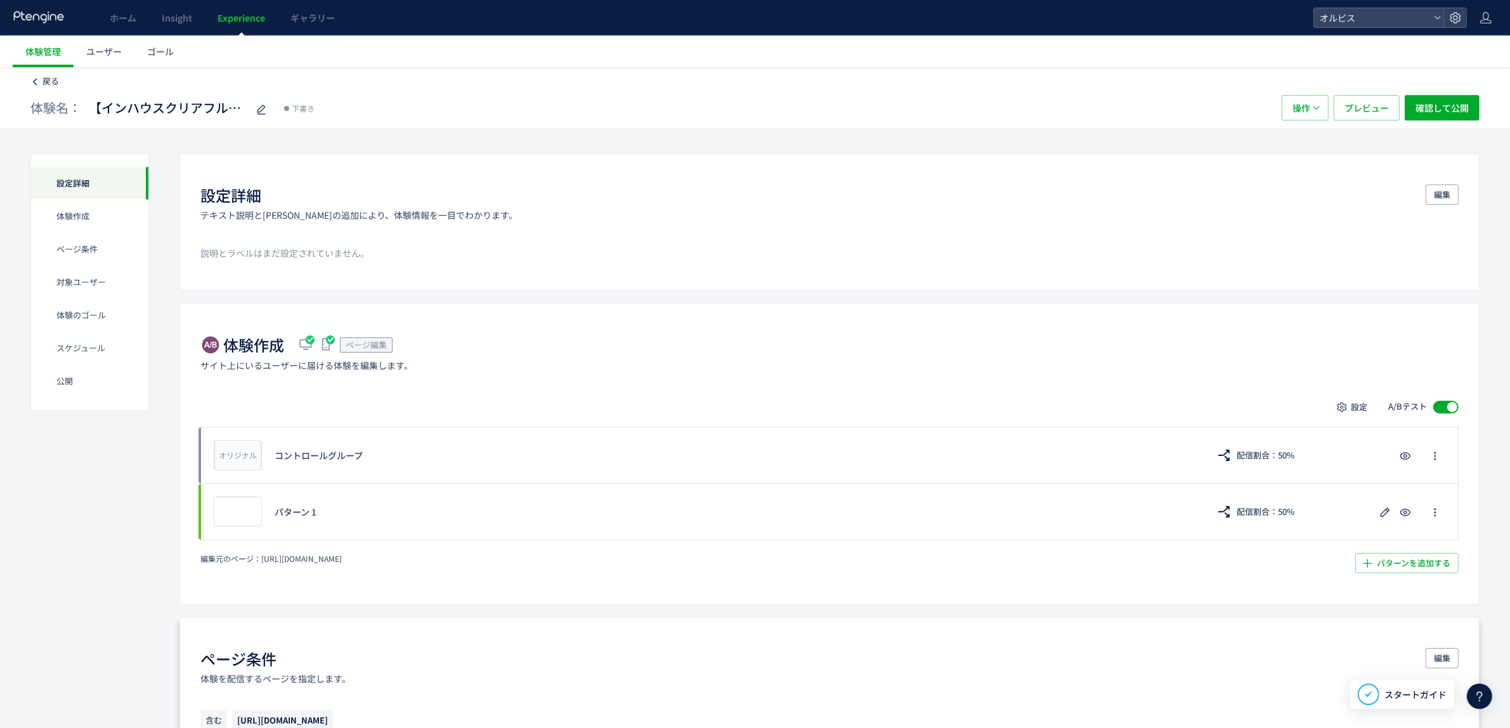
click at [44, 79] on span "戻る" at bounding box center [50, 81] width 16 height 12
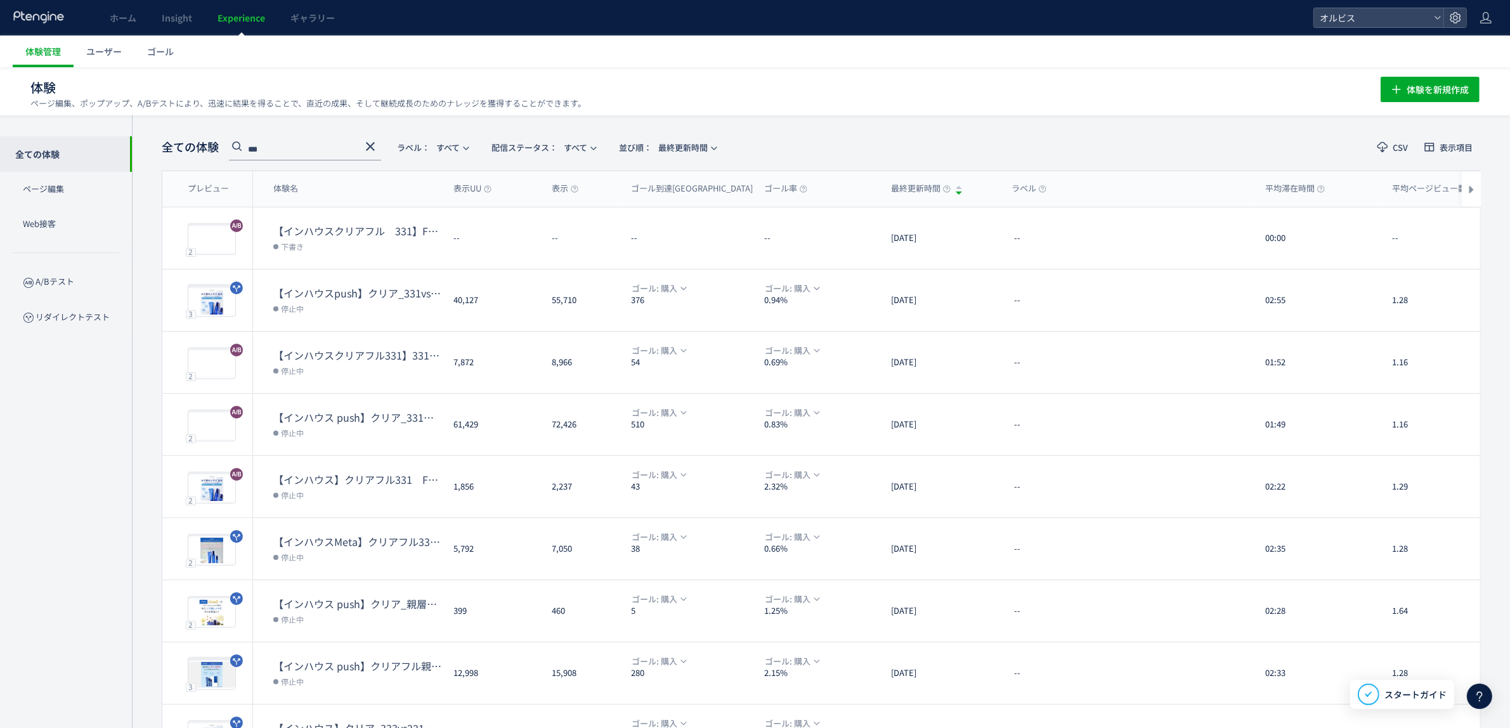
click at [372, 144] on use at bounding box center [370, 146] width 9 height 9
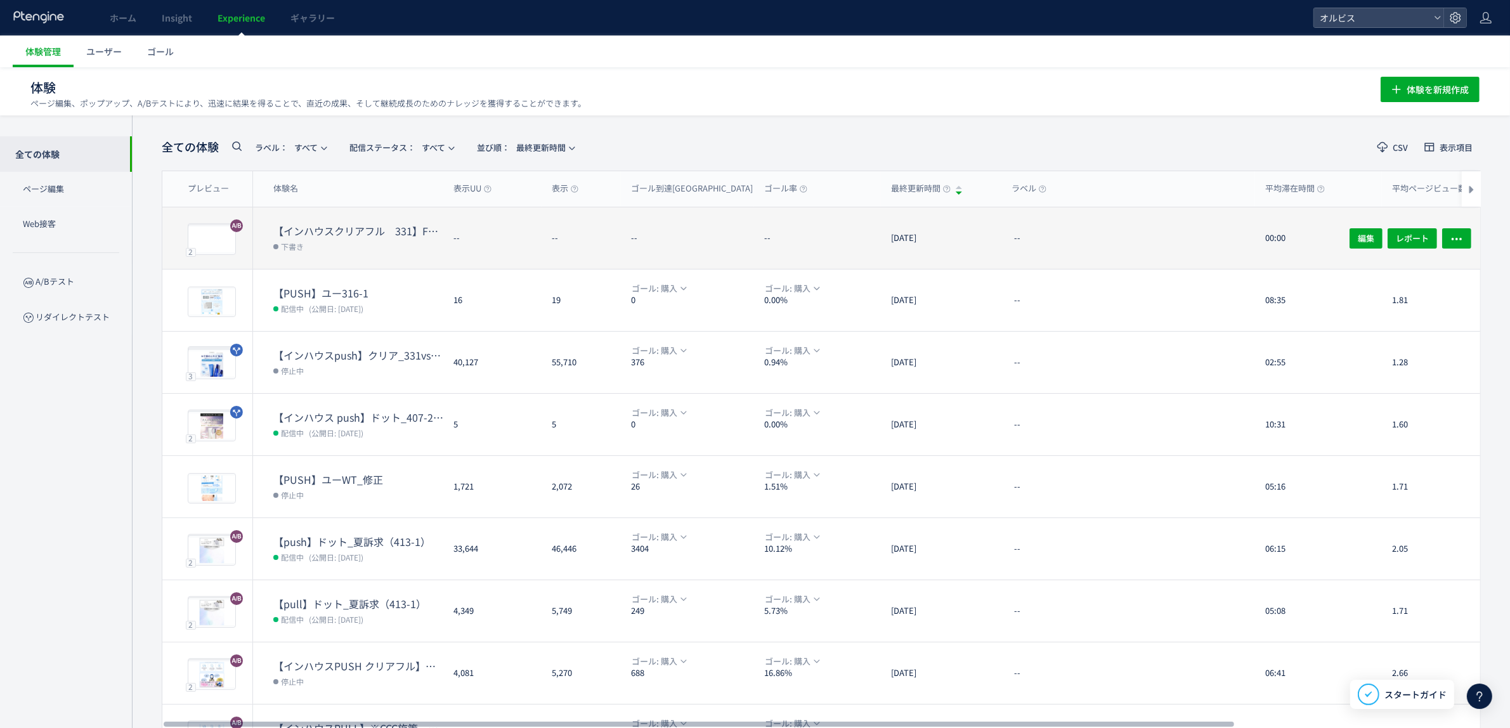
click at [452, 245] on div "--" at bounding box center [492, 238] width 98 height 62
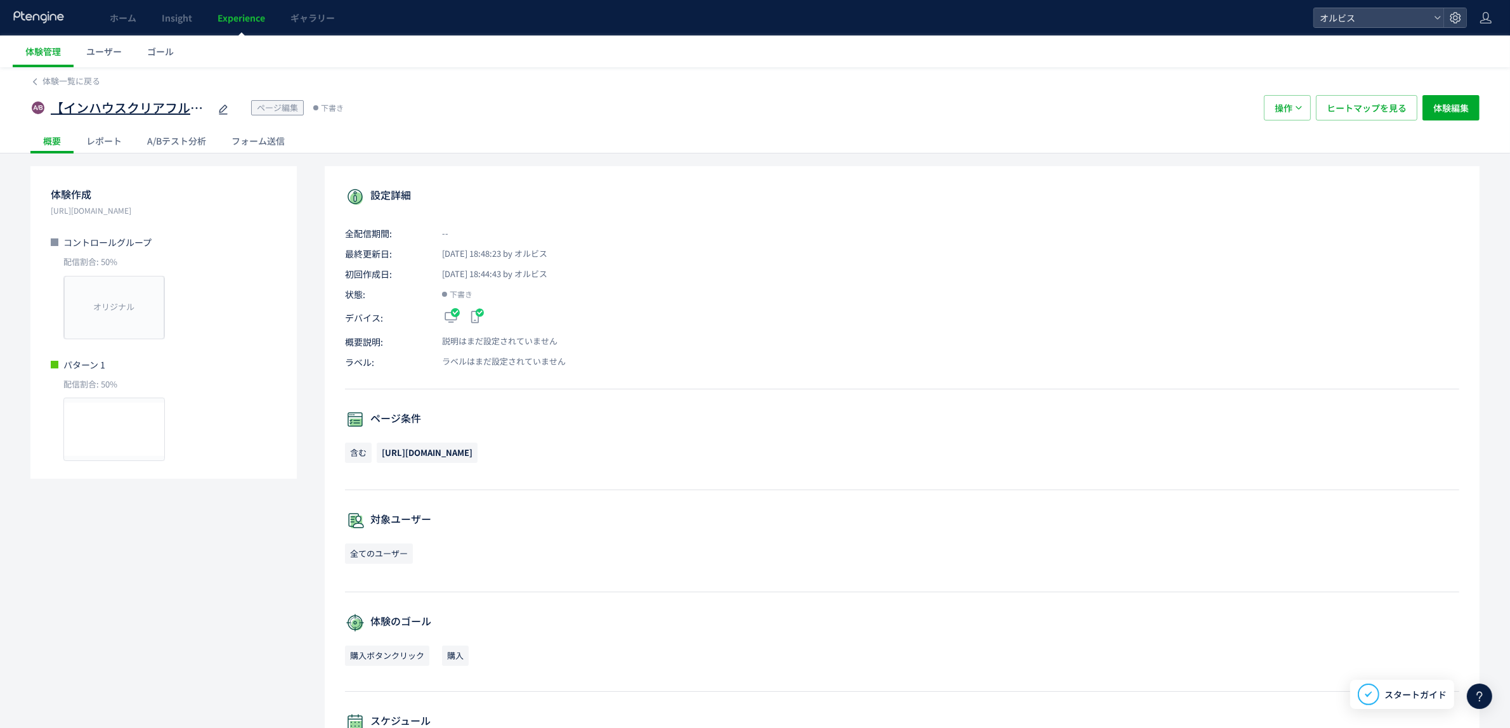
click at [133, 107] on span "【インハウスクリアフル　331】FV~Q1間ブロック変更" at bounding box center [130, 108] width 159 height 18
click at [49, 84] on span "体験一覧に戻る" at bounding box center [71, 81] width 58 height 12
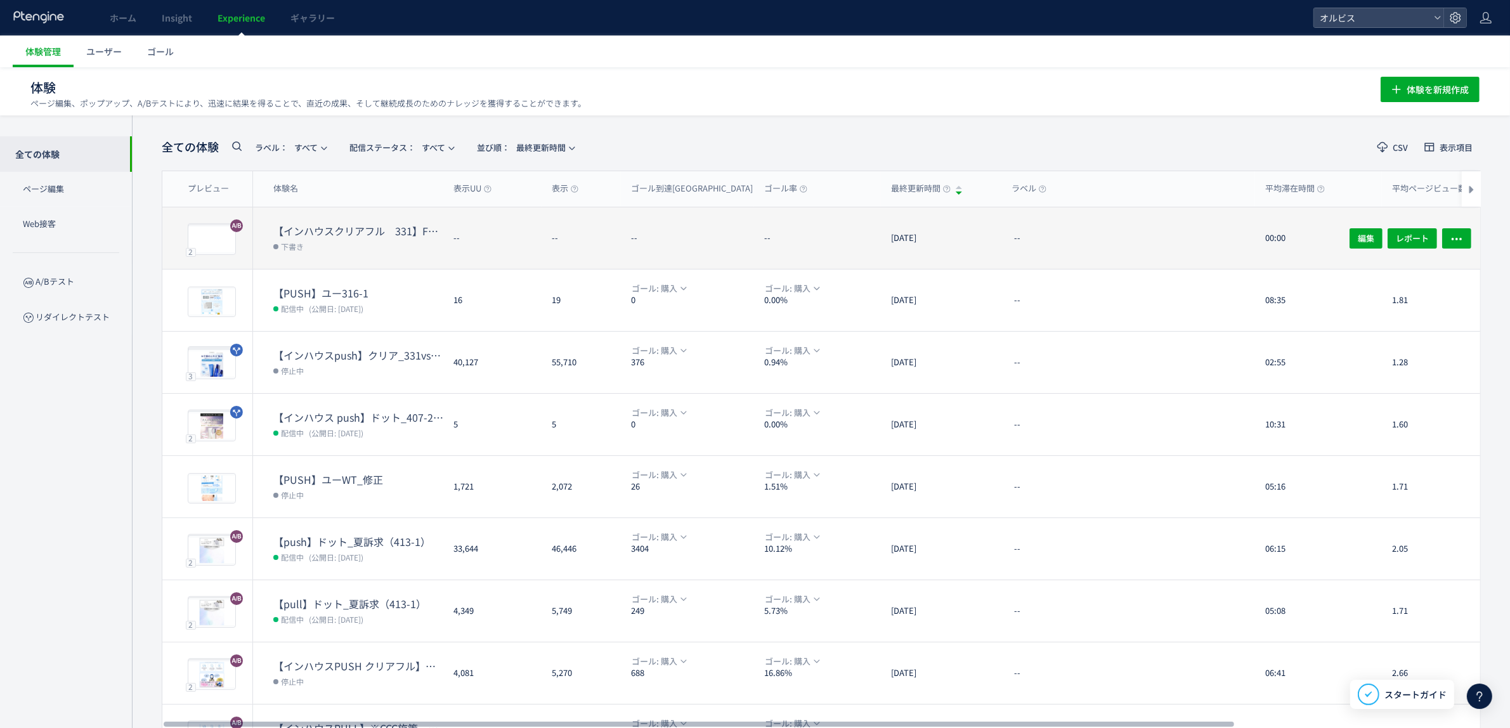
click at [597, 238] on div "--" at bounding box center [581, 238] width 79 height 62
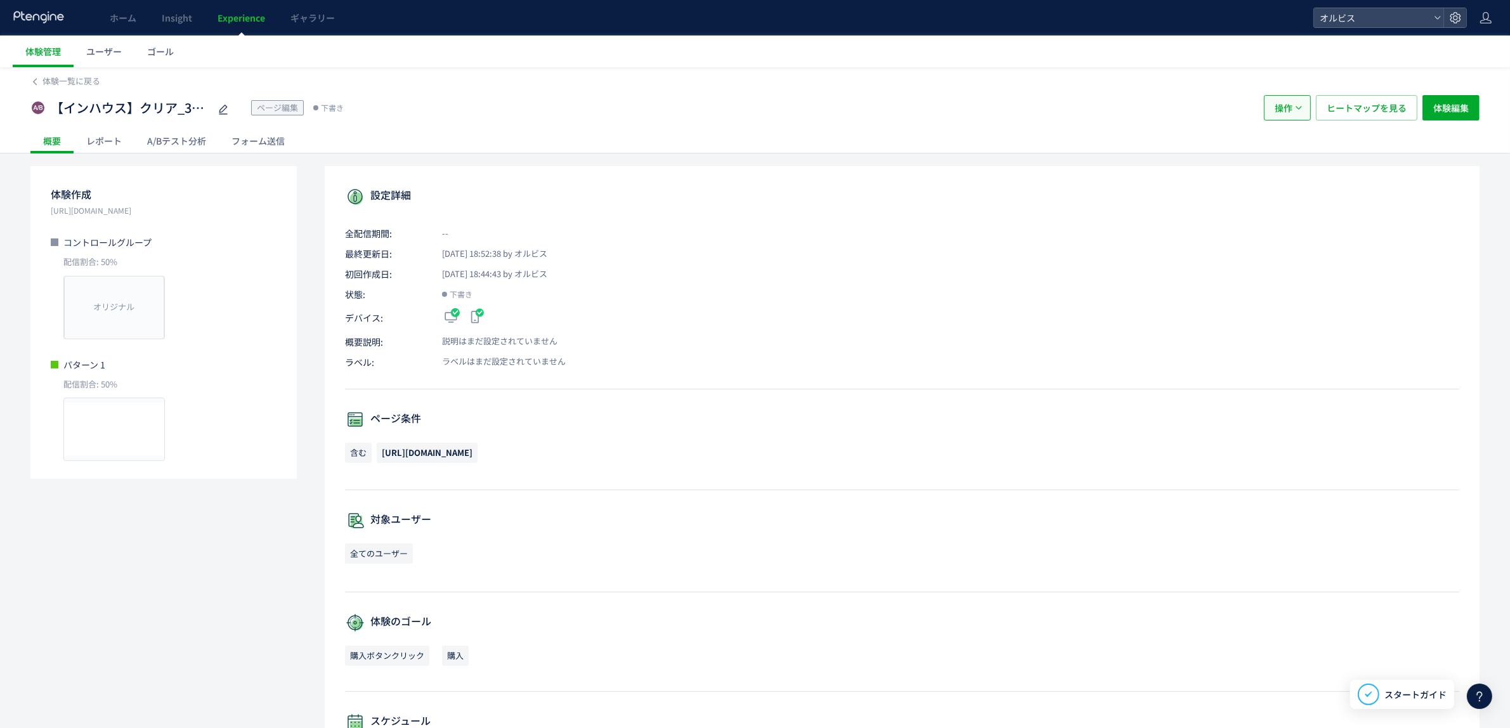
click at [1297, 100] on button "操作" at bounding box center [1287, 107] width 47 height 25
click at [1294, 181] on li "配信" at bounding box center [1286, 192] width 43 height 23
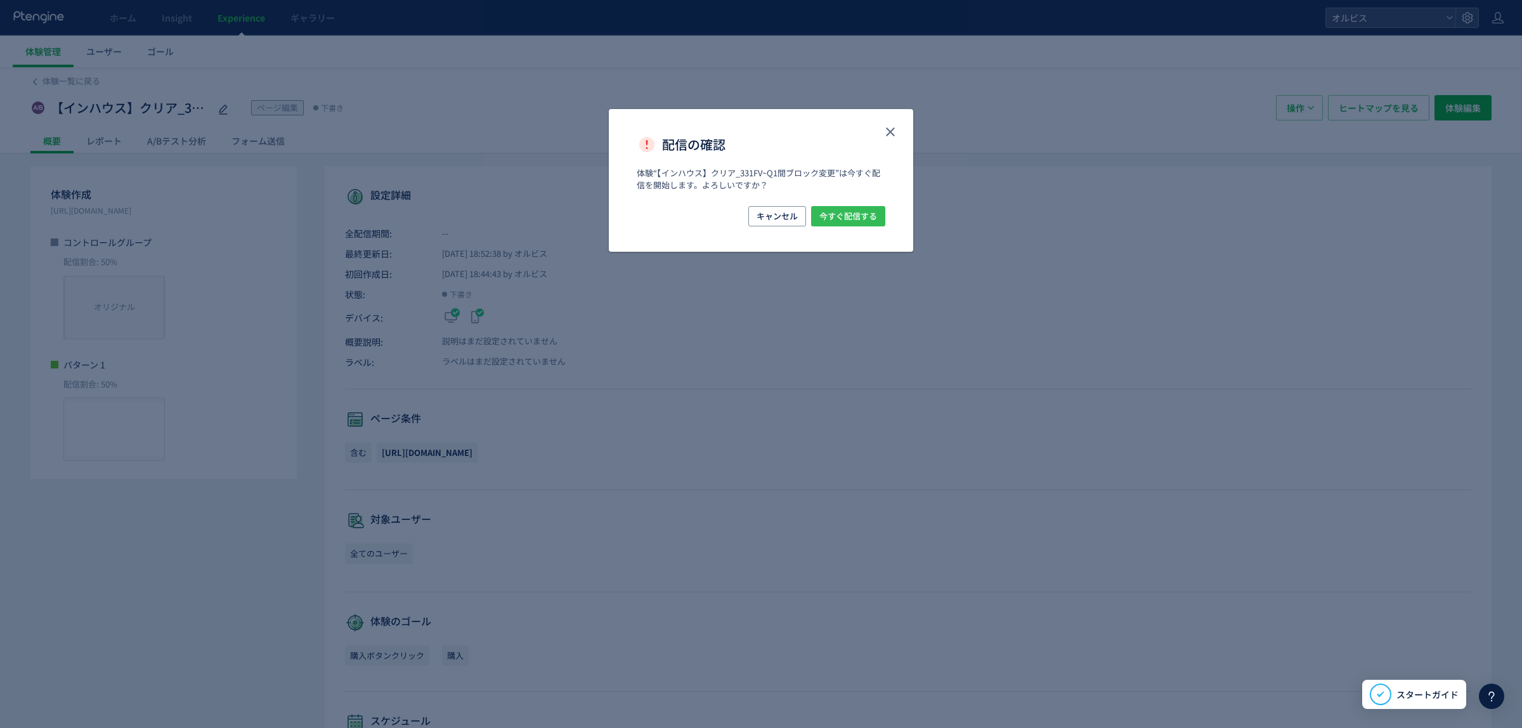
click at [857, 214] on span "今すぐ配信する" at bounding box center [848, 216] width 58 height 20
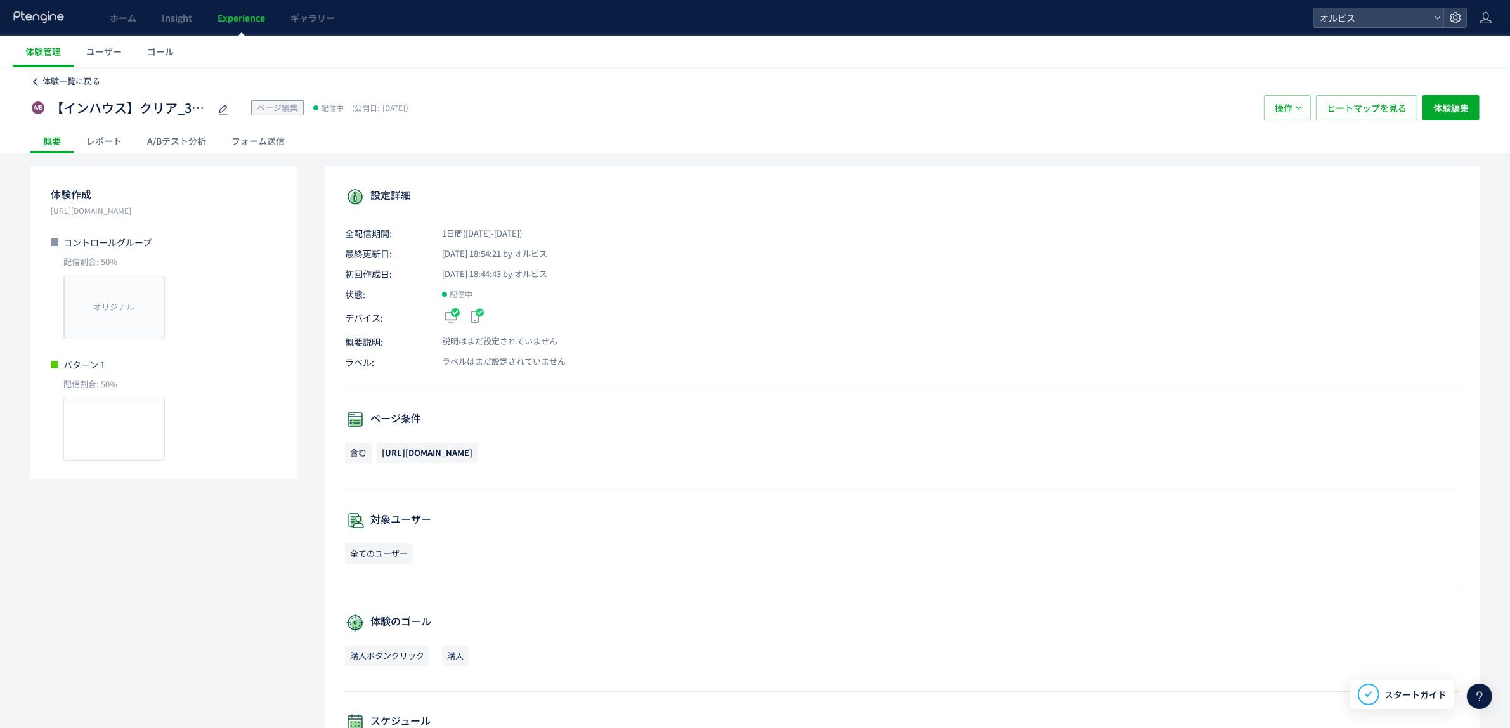
click at [52, 80] on span "体験一覧に戻る" at bounding box center [71, 81] width 58 height 12
